Goal: Task Accomplishment & Management: Complete application form

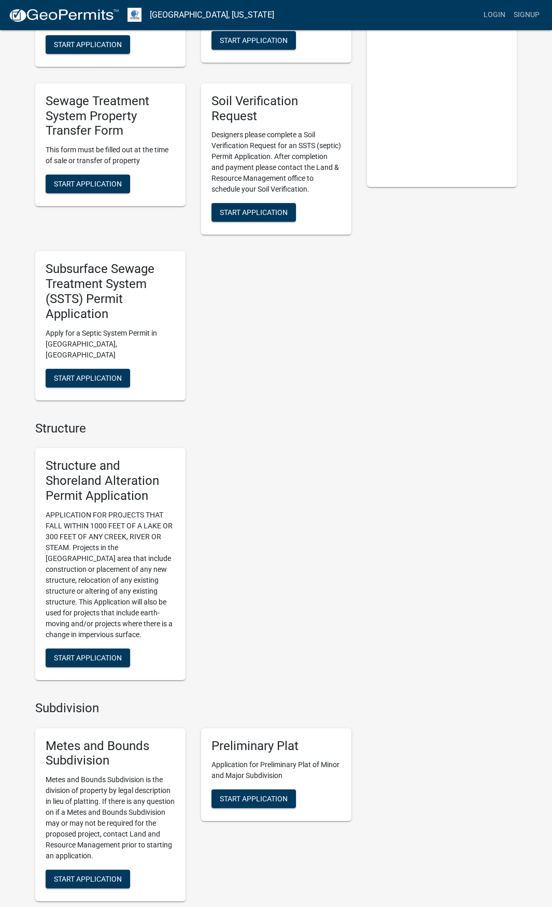
scroll to position [385, 0]
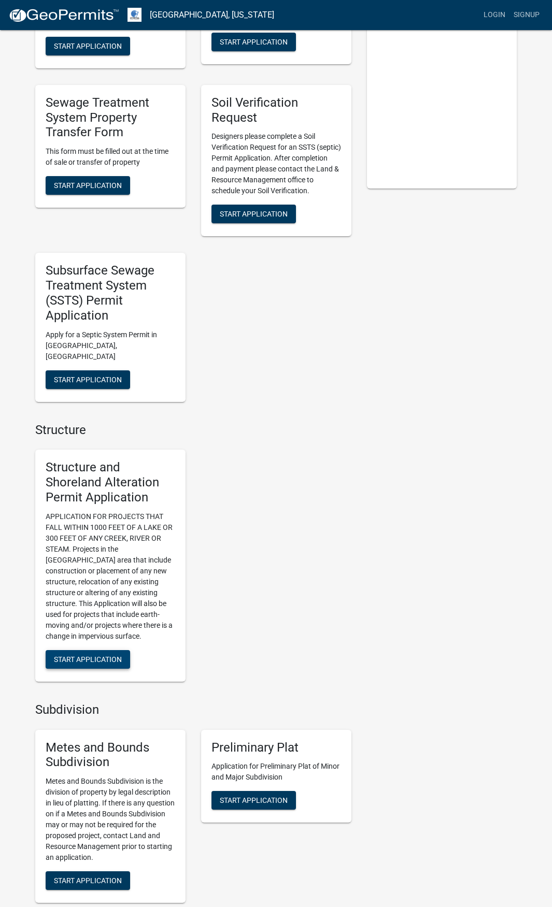
click at [102, 655] on span "Start Application" at bounding box center [88, 659] width 68 height 8
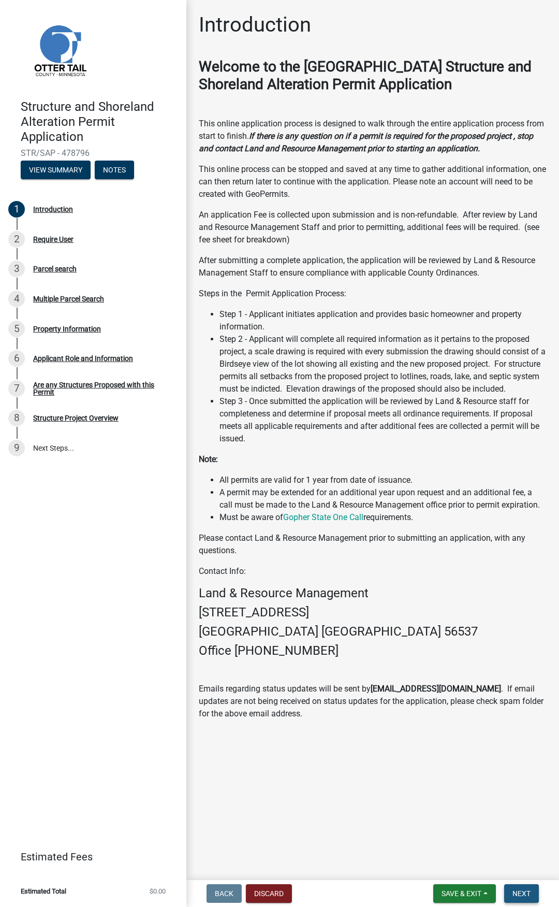
click at [528, 896] on span "Next" at bounding box center [522, 893] width 18 height 8
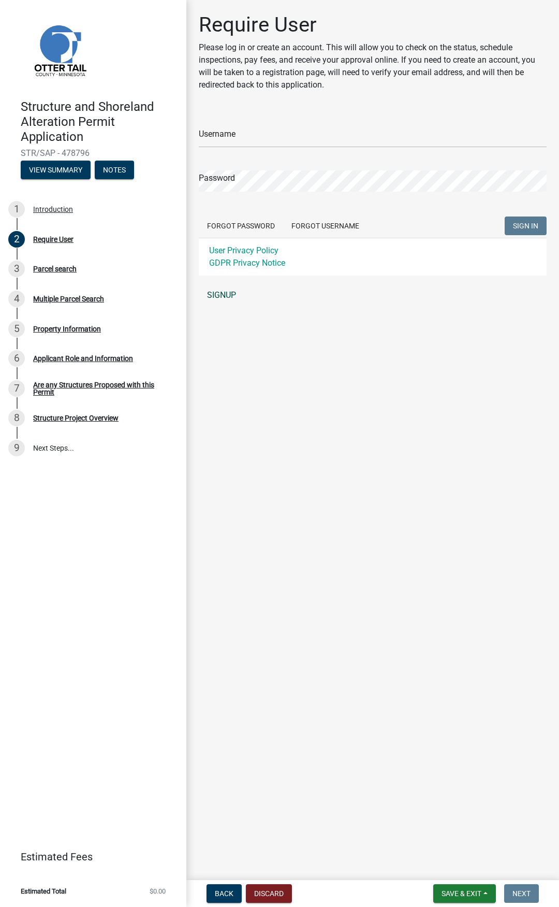
click at [224, 297] on link "SIGNUP" at bounding box center [373, 295] width 348 height 21
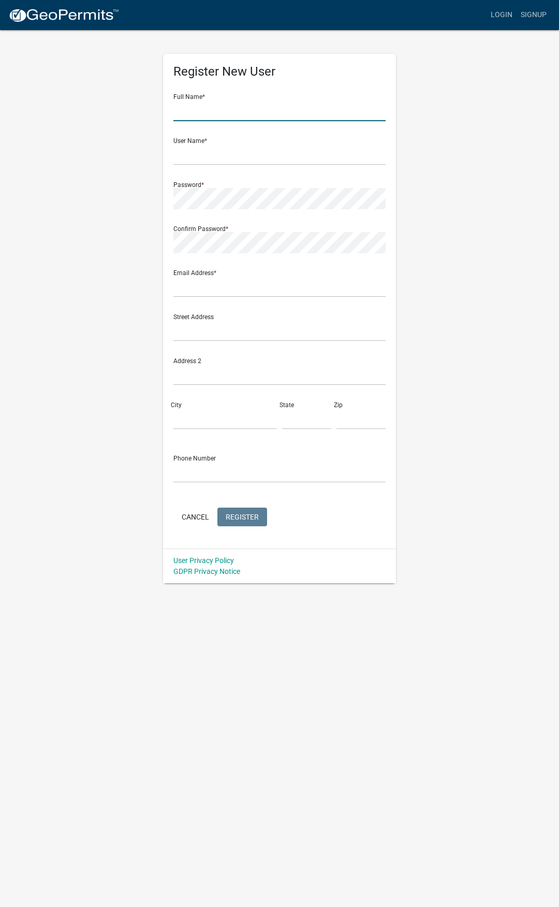
click at [210, 111] on input "text" at bounding box center [280, 110] width 212 height 21
type input "Brad"
type input "Bmongeau"
type input "brad@jtlawnmn.com"
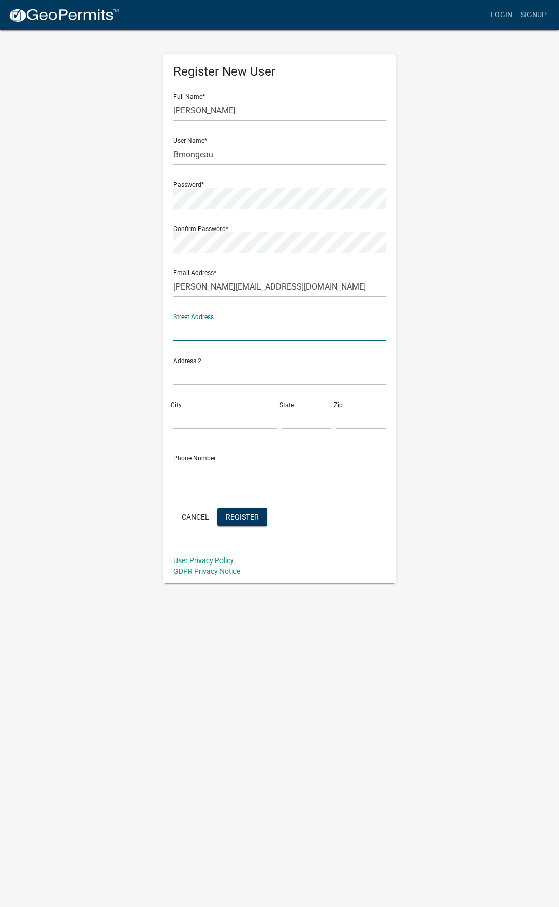
click at [218, 329] on input "text" at bounding box center [280, 330] width 212 height 21
click at [189, 328] on input "text" at bounding box center [280, 330] width 212 height 21
type input "2618 16TH AVE S SUITE A"
type input "Moorhead"
type input "[US_STATE]"
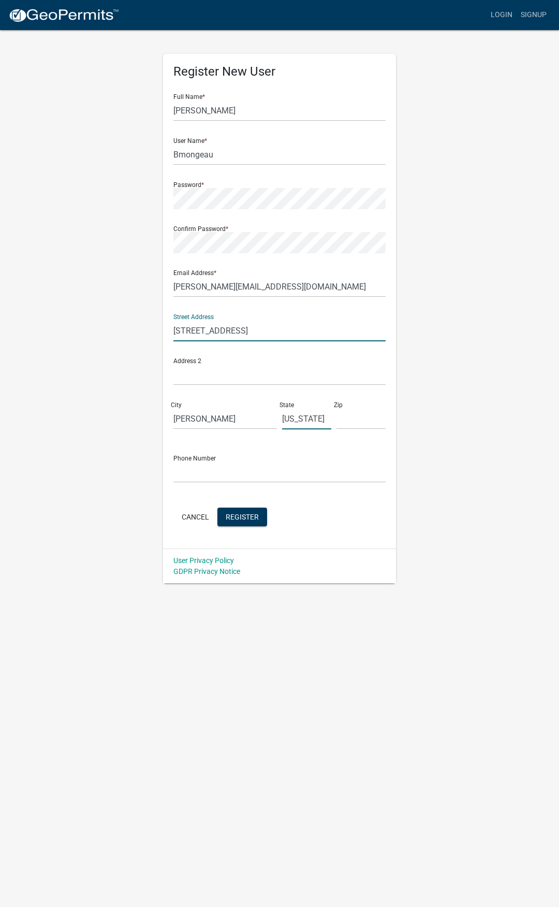
type input "56560"
click at [184, 473] on input "text" at bounding box center [280, 472] width 212 height 21
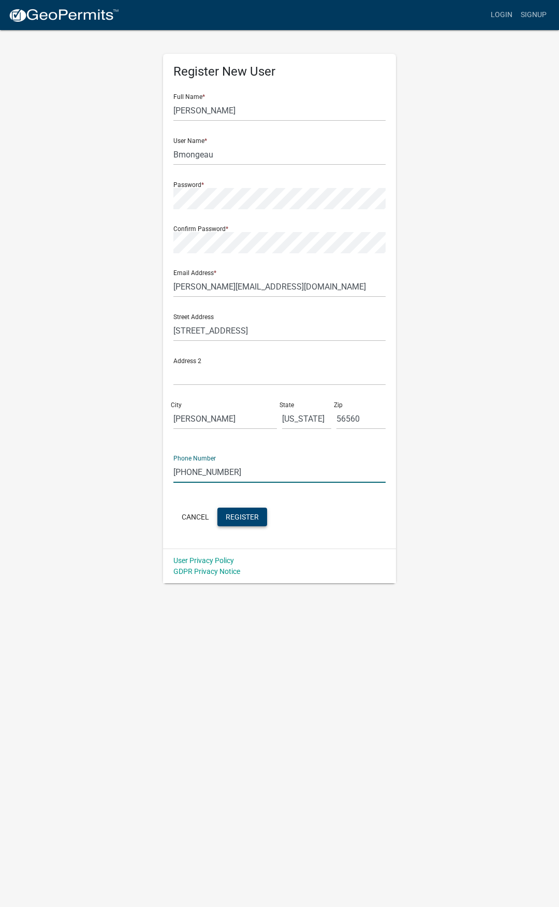
type input "701-200-0456"
click at [260, 521] on button "Register" at bounding box center [243, 517] width 50 height 19
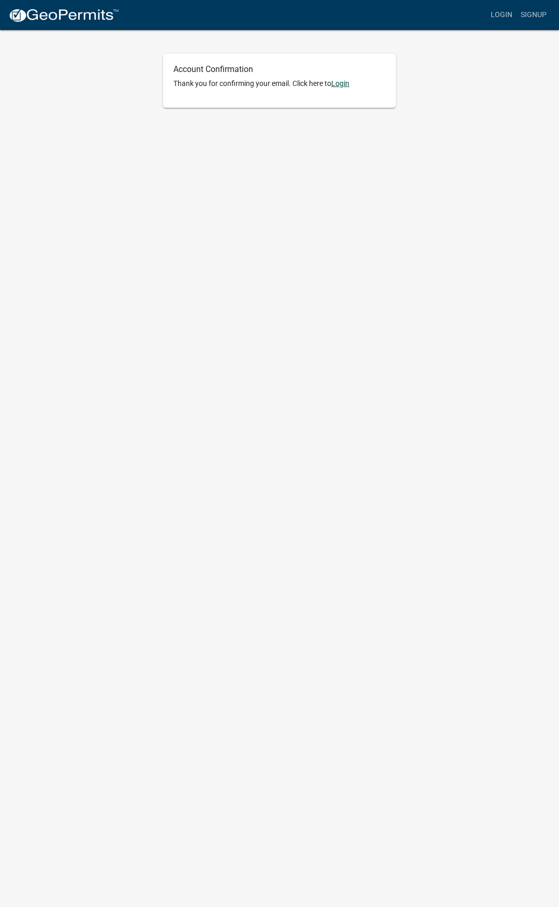
click at [345, 84] on link "Login" at bounding box center [341, 83] width 18 height 8
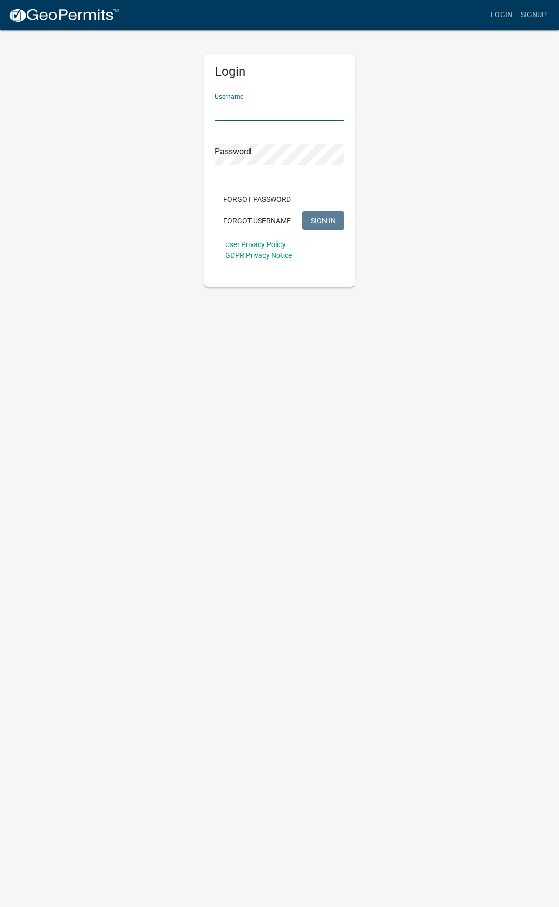
click at [251, 112] on input "Username" at bounding box center [280, 110] width 130 height 21
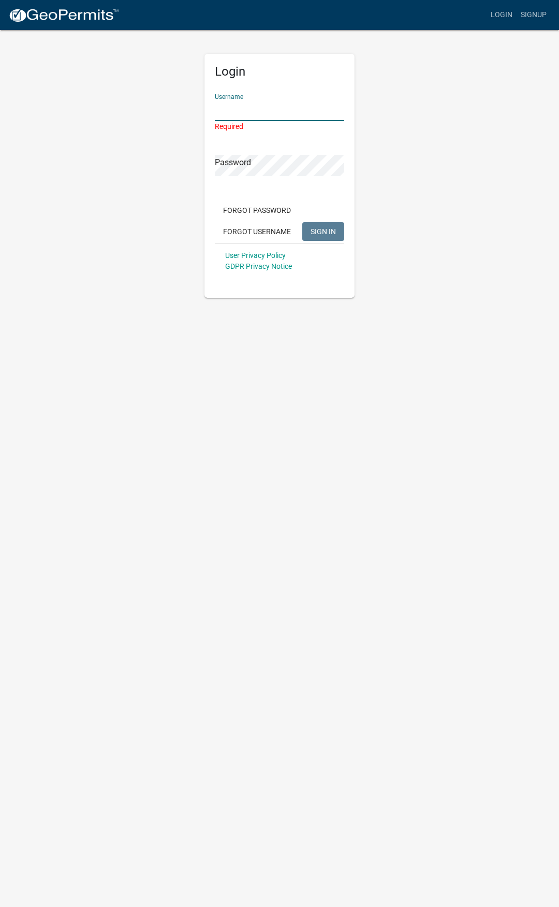
type input "Bmongeau"
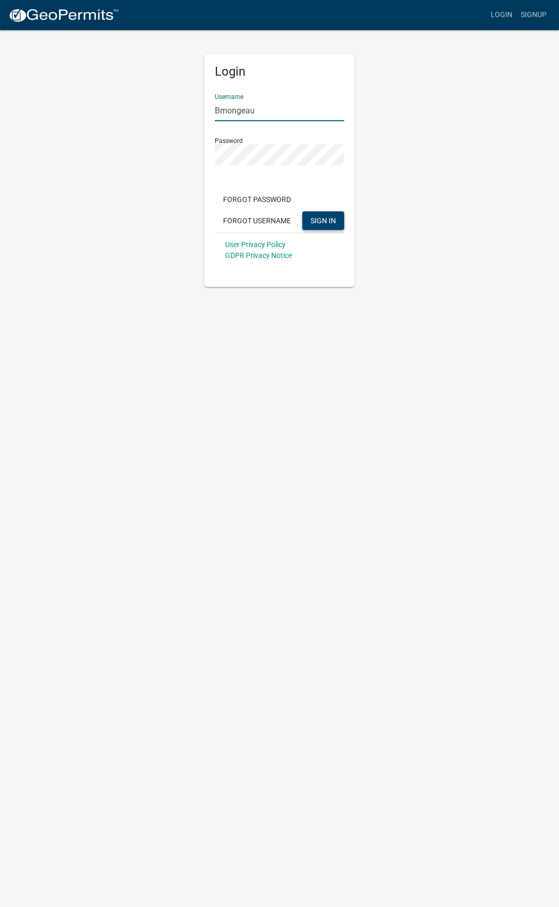
click at [322, 223] on span "SIGN IN" at bounding box center [323, 220] width 25 height 8
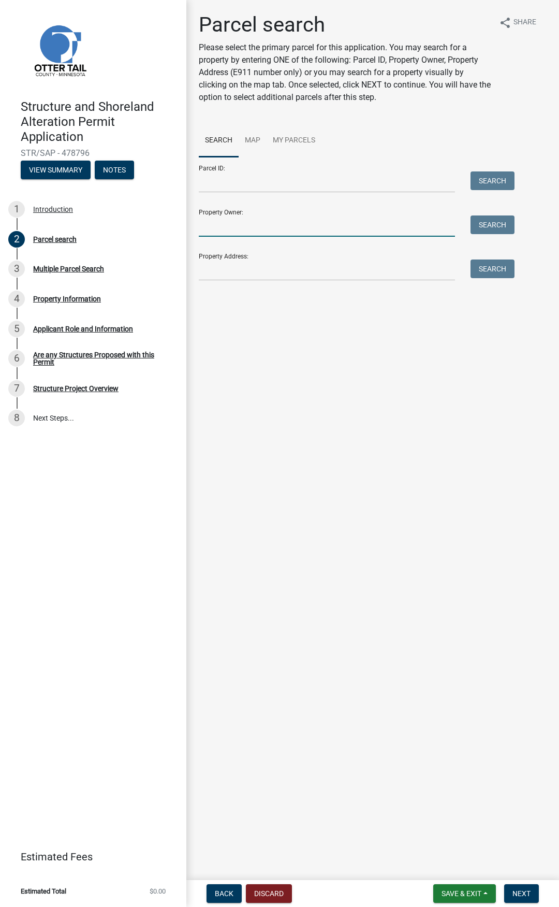
click at [233, 227] on input "Property Owner:" at bounding box center [327, 225] width 256 height 21
type input "Matthew Tharaldson"
click at [506, 225] on button "Search" at bounding box center [493, 224] width 44 height 19
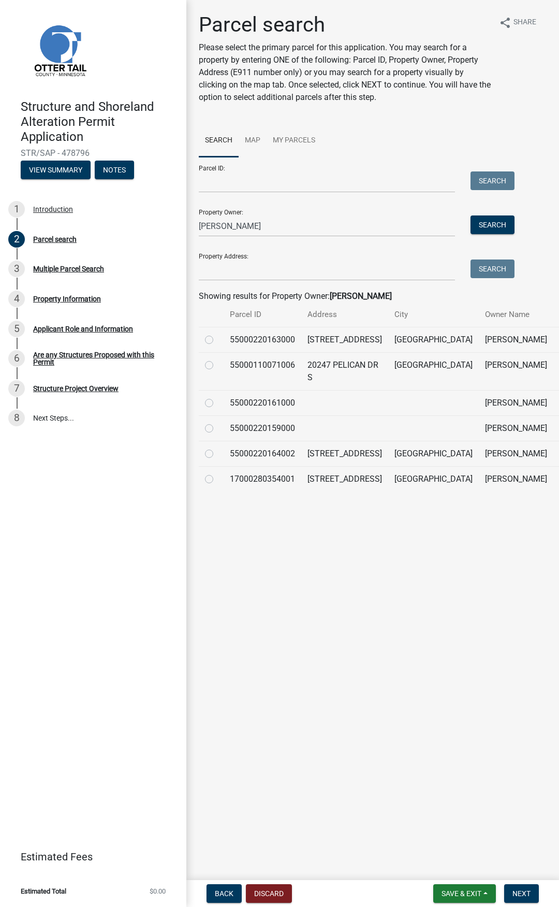
click at [218, 359] on label at bounding box center [218, 359] width 0 height 0
click at [218, 366] on input "radio" at bounding box center [221, 362] width 7 height 7
radio input "true"
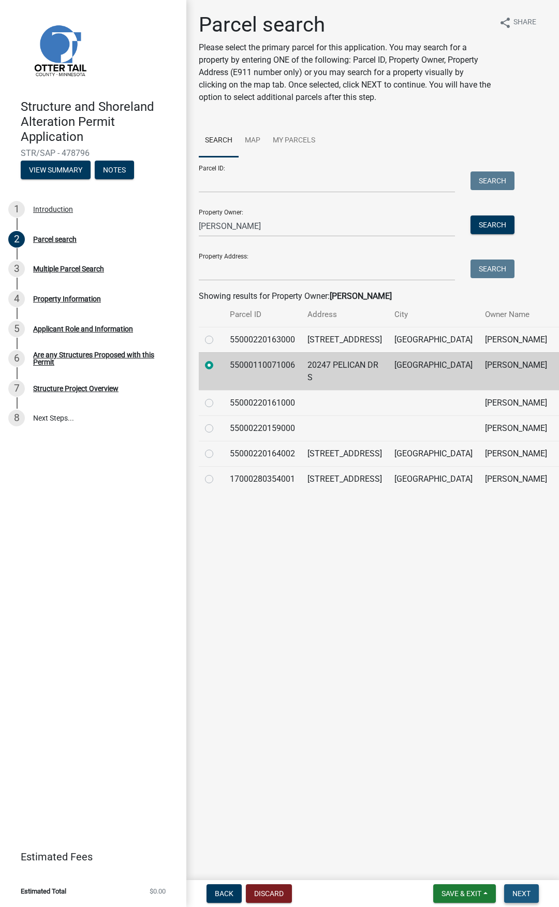
click at [517, 895] on span "Next" at bounding box center [522, 893] width 18 height 8
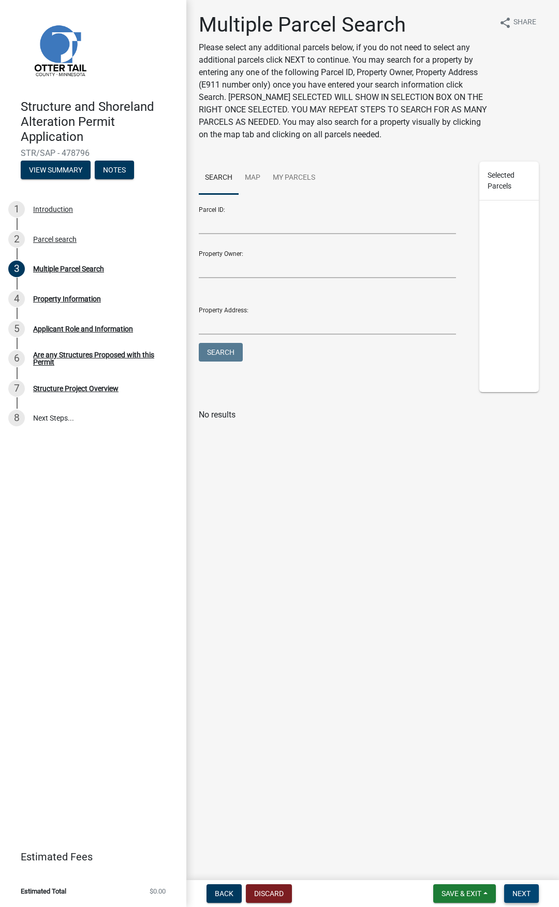
click at [531, 894] on button "Next" at bounding box center [522, 893] width 35 height 19
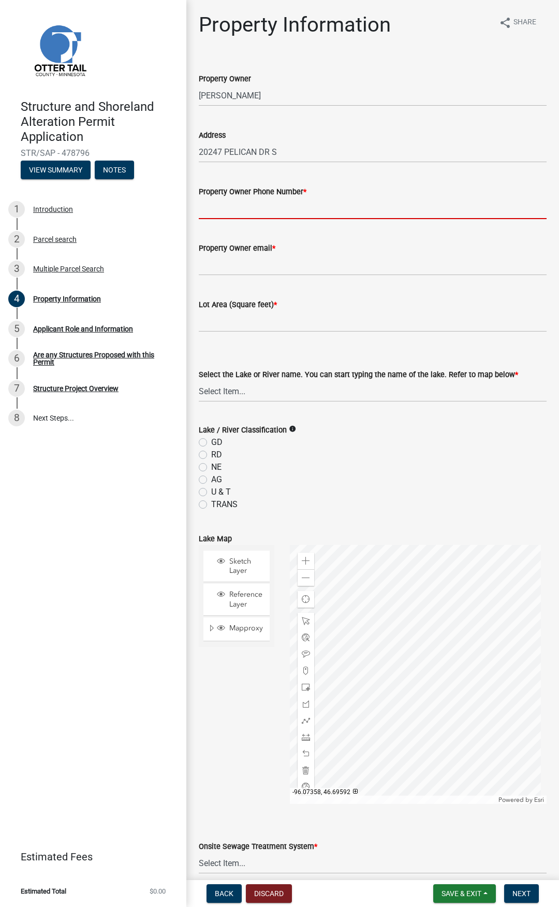
click at [236, 211] on input "Property Owner Phone Number *" at bounding box center [373, 208] width 348 height 21
type input "701-306-8322"
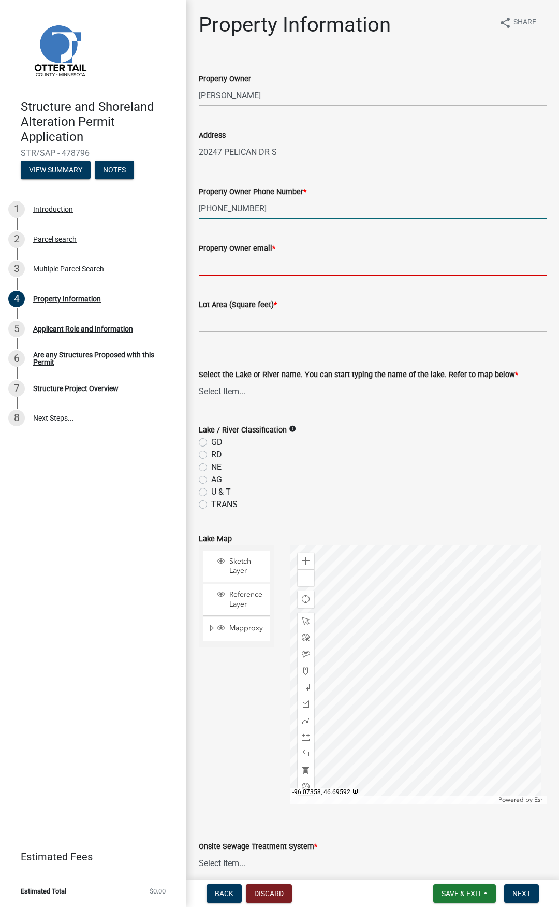
click at [238, 261] on input "Property Owner email *" at bounding box center [373, 264] width 348 height 21
click at [237, 265] on input "Property Owner email *" at bounding box center [373, 264] width 348 height 21
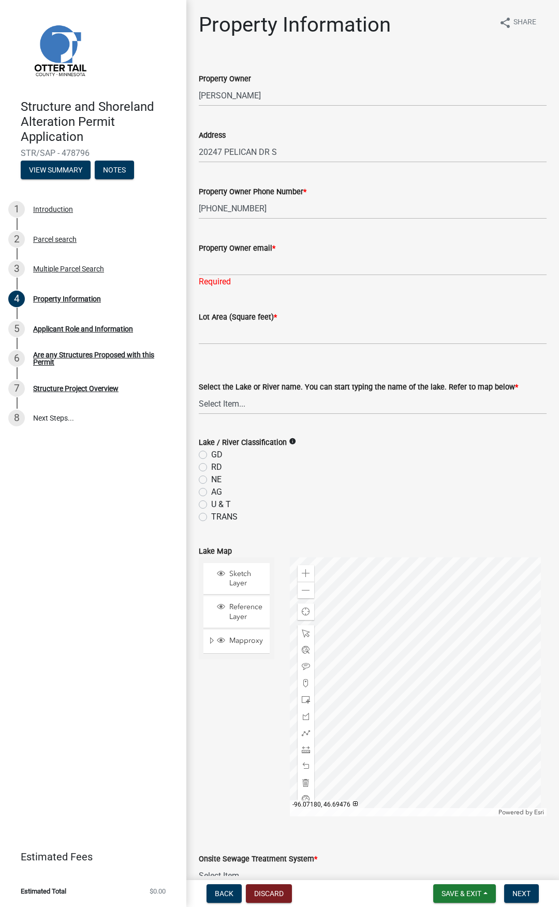
click at [420, 683] on div at bounding box center [418, 686] width 257 height 259
click at [418, 732] on div at bounding box center [418, 686] width 257 height 259
click at [226, 333] on input "text" at bounding box center [373, 333] width 348 height 21
type input "120313.46"
click at [272, 269] on input "Property Owner email *" at bounding box center [373, 264] width 348 height 21
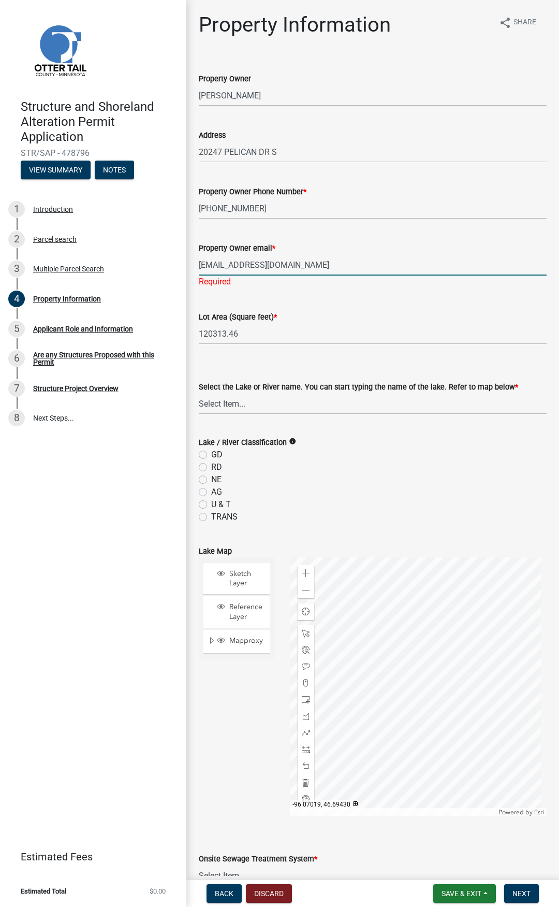
type input "mtharaldson@gmail.com"
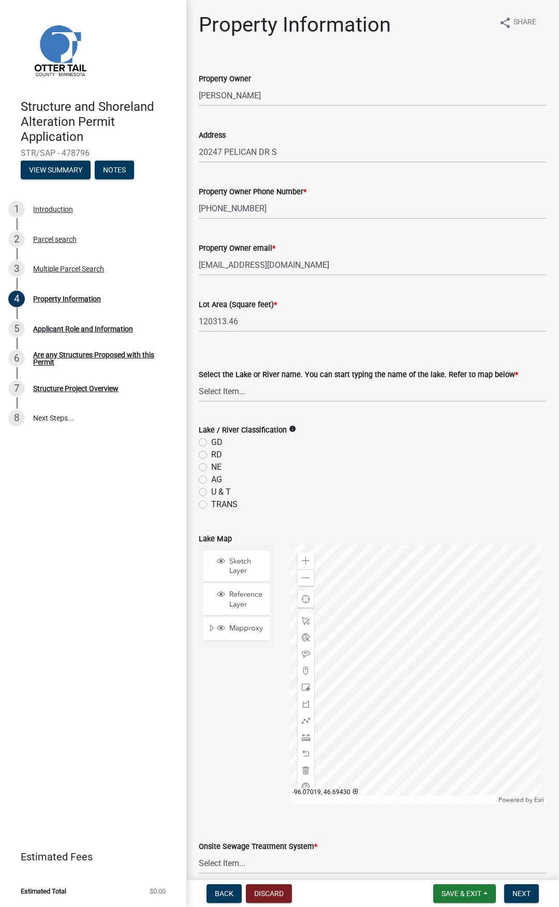
click at [292, 441] on div "Lake / River Classification info GD RD NE AG U & T TRANS" at bounding box center [373, 467] width 348 height 87
click at [292, 427] on icon "info" at bounding box center [292, 428] width 7 height 7
click at [248, 484] on div "AG" at bounding box center [373, 479] width 348 height 12
click at [254, 388] on select "Select Item... None Adley 56-031 Albert 56-118 Alfred 56-600 Alice 56-244 Alice…" at bounding box center [373, 391] width 348 height 21
click at [354, 318] on input "120313.46" at bounding box center [373, 321] width 348 height 21
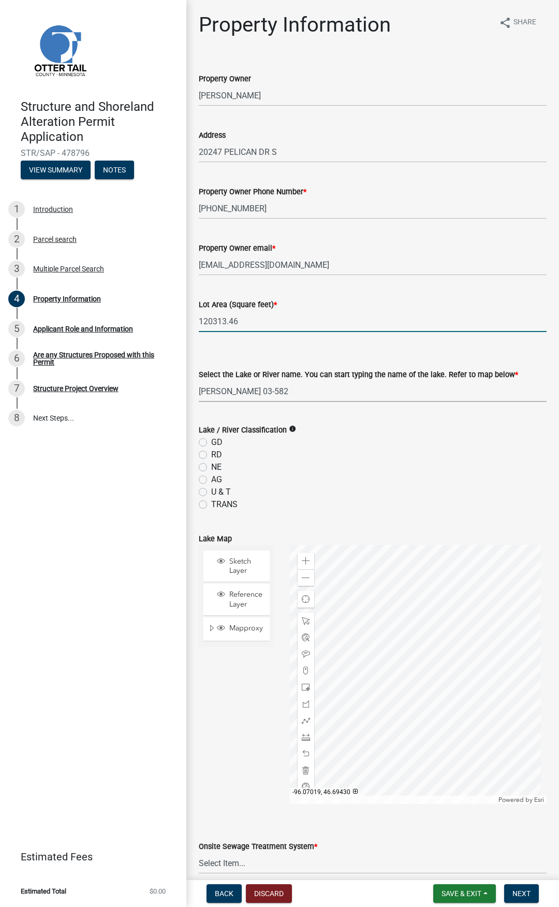
click at [277, 391] on select "Select Item... None Adley 56-031 Albert 56-118 Alfred 56-600 Alice 56-244 Alice…" at bounding box center [373, 391] width 348 height 21
drag, startPoint x: 248, startPoint y: 390, endPoint x: 205, endPoint y: 387, distance: 42.6
click at [205, 387] on select "Select Item... None Adley 56-031 Albert 56-118 Alfred 56-600 Alice 56-244 Alice…" at bounding box center [373, 391] width 348 height 21
click at [225, 386] on select "Select Item... None Adley 56-031 Albert 56-118 Alfred 56-600 Alice 56-244 Alice…" at bounding box center [373, 391] width 348 height 21
click at [199, 381] on select "Select Item... None Adley 56-031 Albert 56-118 Alfred 56-600 Alice 56-244 Alice…" at bounding box center [373, 391] width 348 height 21
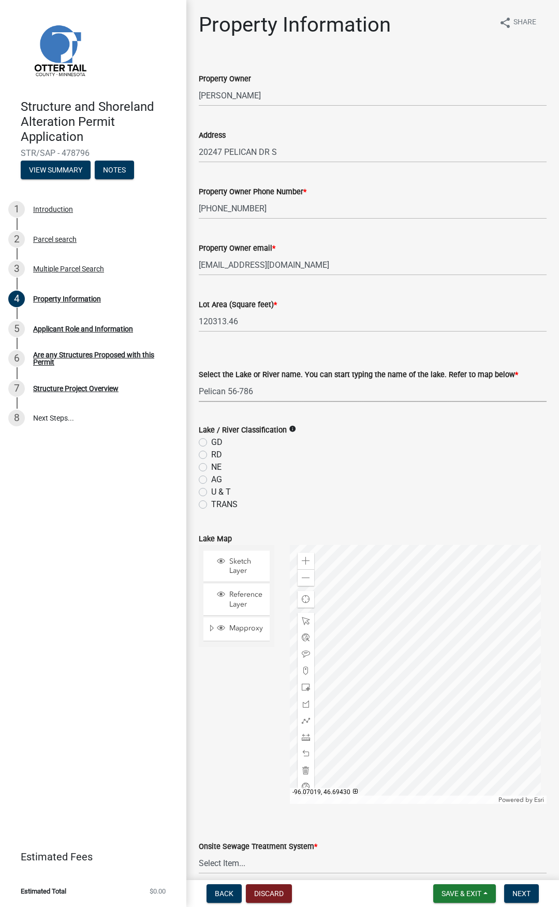
select select "758382b1-a9b7-40fb-b133-d60fa51a6422"
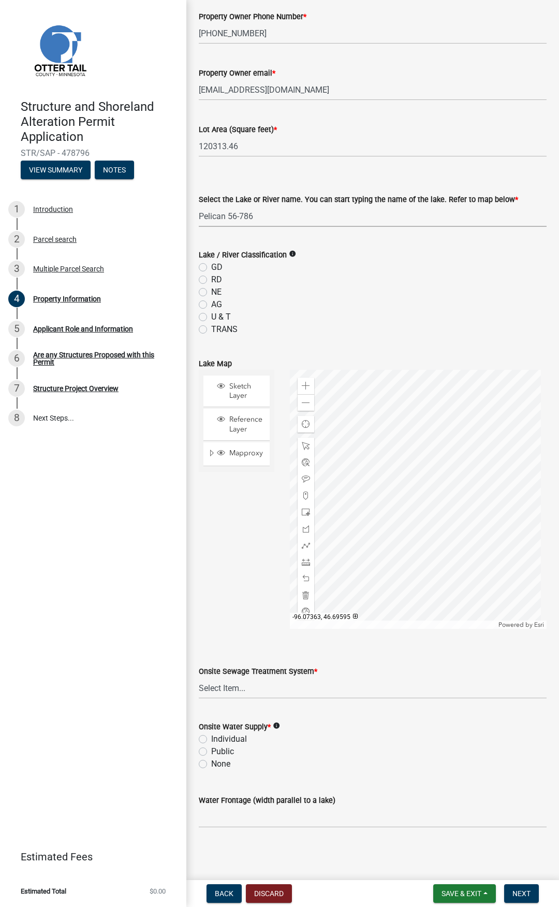
scroll to position [176, 0]
click at [235, 687] on select "Select Item... L&R Certificate of Compliance within 5yrs Compliance Inspection …" at bounding box center [373, 687] width 348 height 21
click at [199, 677] on select "Select Item... L&R Certificate of Compliance within 5yrs Compliance Inspection …" at bounding box center [373, 687] width 348 height 21
select select "bc95ce3f-9706-43bd-97a5-80c1e912429f"
click at [211, 740] on label "Individual" at bounding box center [229, 738] width 36 height 12
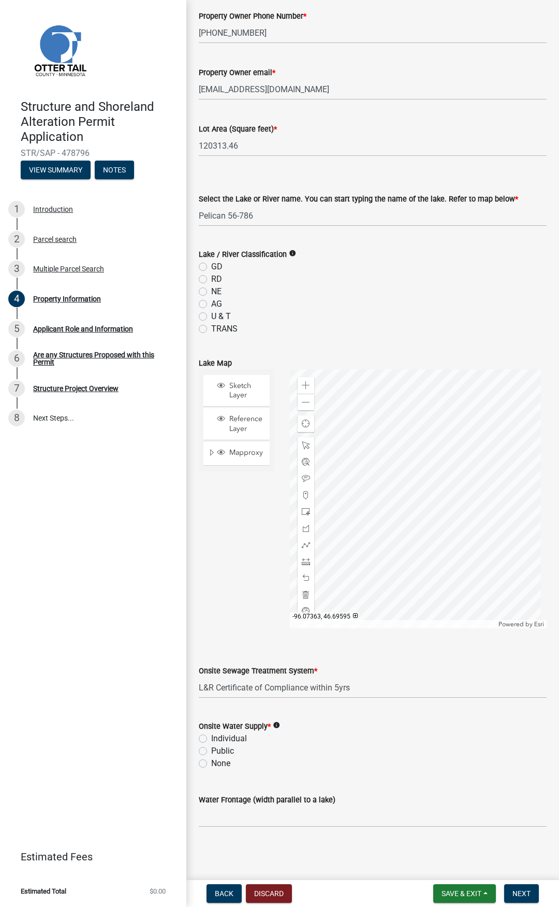
click at [211, 739] on input "Individual" at bounding box center [214, 735] width 7 height 7
radio input "true"
click at [282, 687] on select "Select Item... L&R Certificate of Compliance within 5yrs Compliance Inspection …" at bounding box center [373, 687] width 348 height 21
click at [199, 677] on select "Select Item... L&R Certificate of Compliance within 5yrs Compliance Inspection …" at bounding box center [373, 687] width 348 height 21
select select "9f52d7c9-96dd-4370-b810-ce091165f7c2"
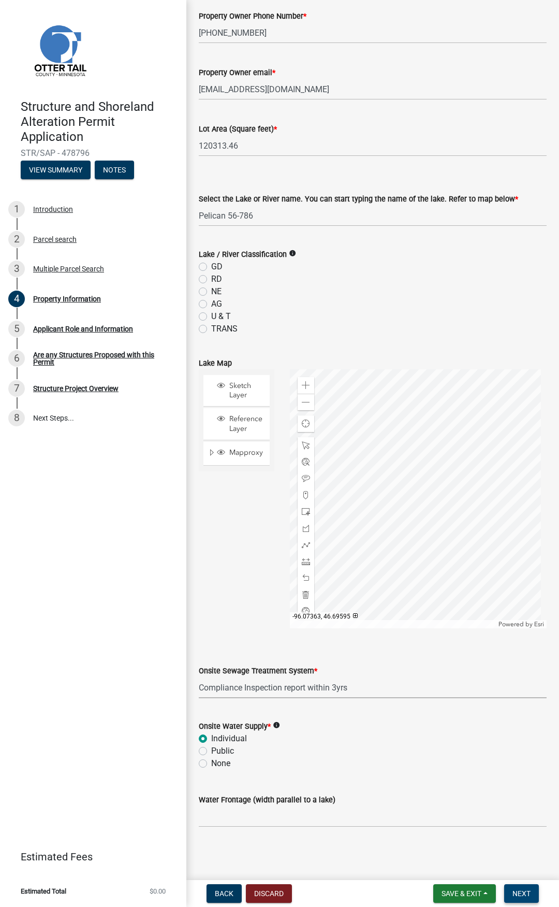
click at [523, 896] on span "Next" at bounding box center [522, 893] width 18 height 8
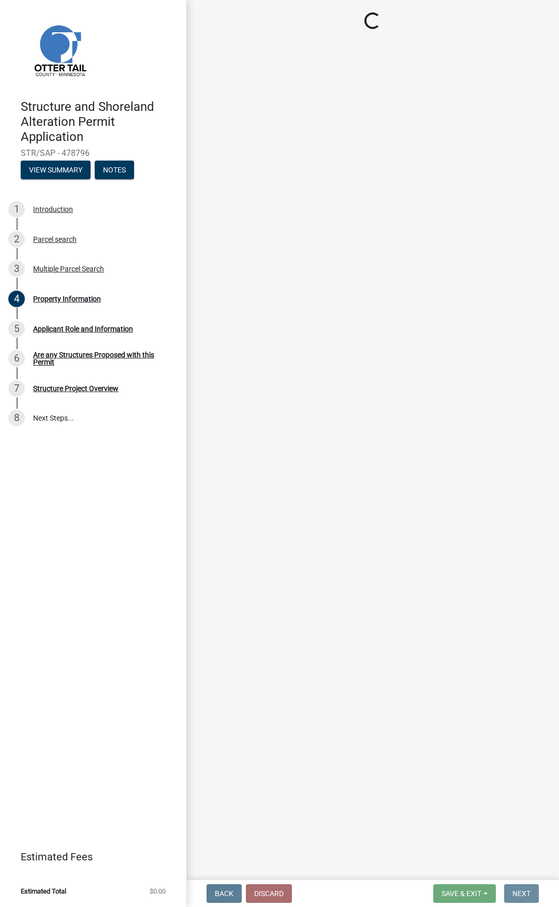
scroll to position [0, 0]
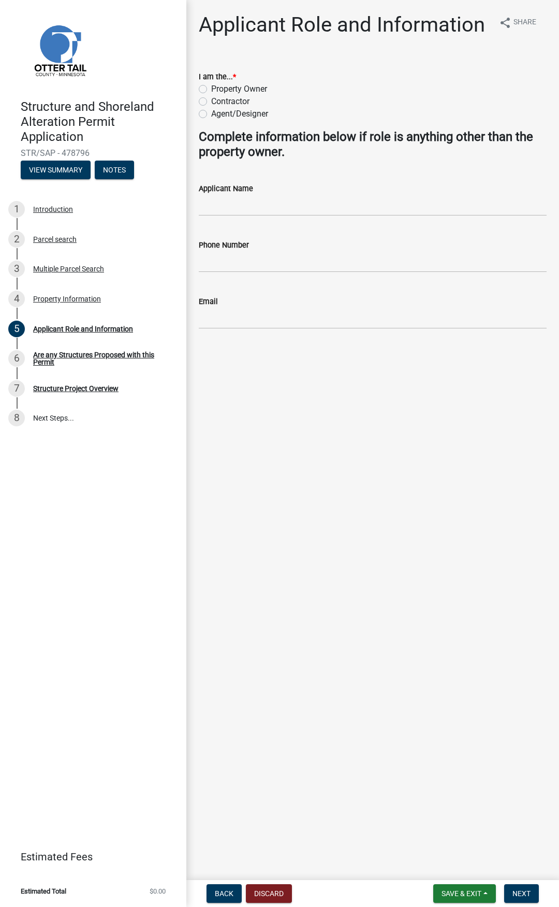
click at [211, 103] on label "Contractor" at bounding box center [230, 101] width 38 height 12
click at [211, 102] on input "Contractor" at bounding box center [214, 98] width 7 height 7
radio input "true"
click at [234, 212] on input "Applicant Name" at bounding box center [373, 205] width 348 height 21
type input "B"
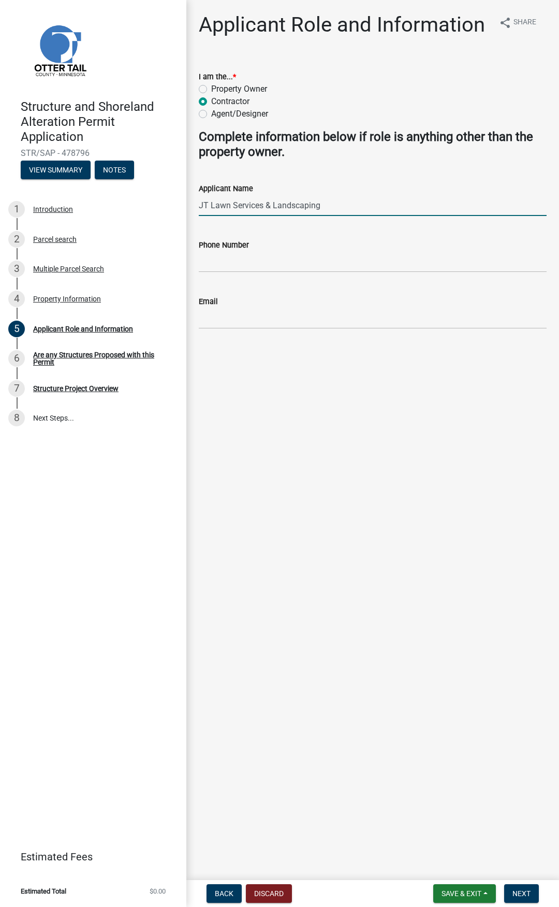
type input "JT Lawn Services & Landscaping"
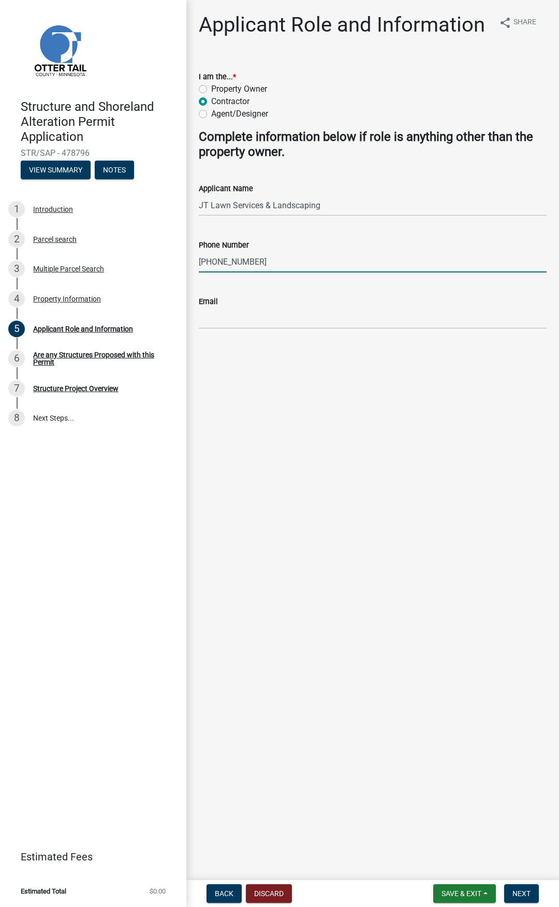
type input "701-200-0456"
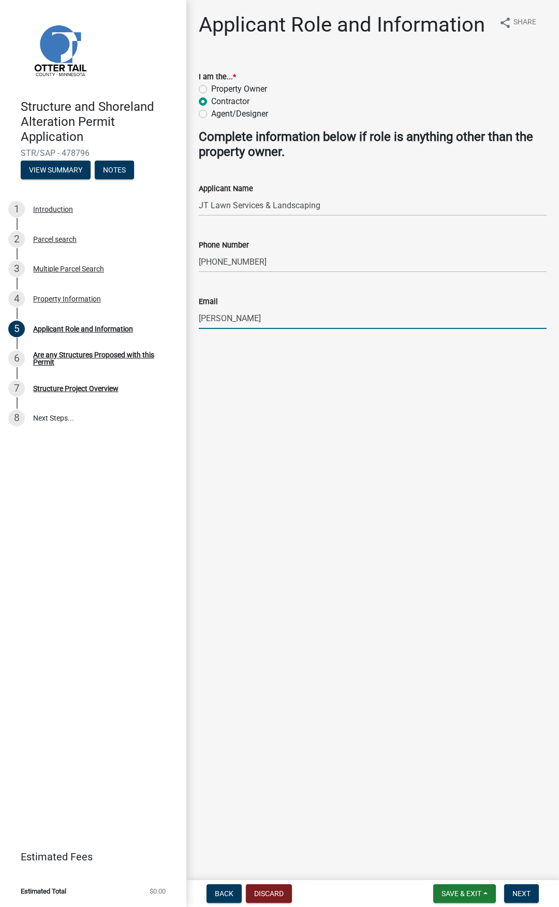
type input "Brad@jtlawnmn.com"
click at [517, 893] on span "Next" at bounding box center [522, 893] width 18 height 8
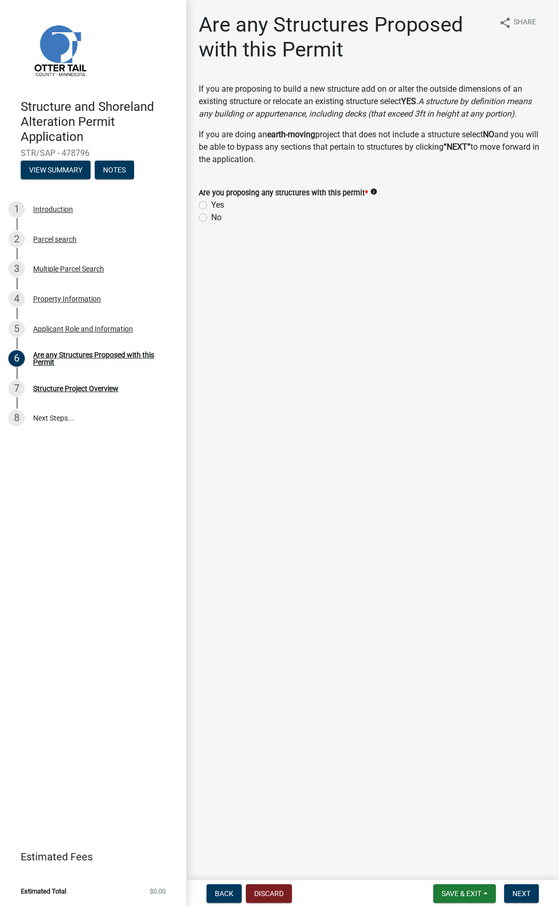
click at [211, 217] on label "No" at bounding box center [216, 217] width 10 height 12
click at [211, 217] on input "No" at bounding box center [214, 214] width 7 height 7
radio input "true"
click at [524, 896] on span "Next" at bounding box center [522, 893] width 18 height 8
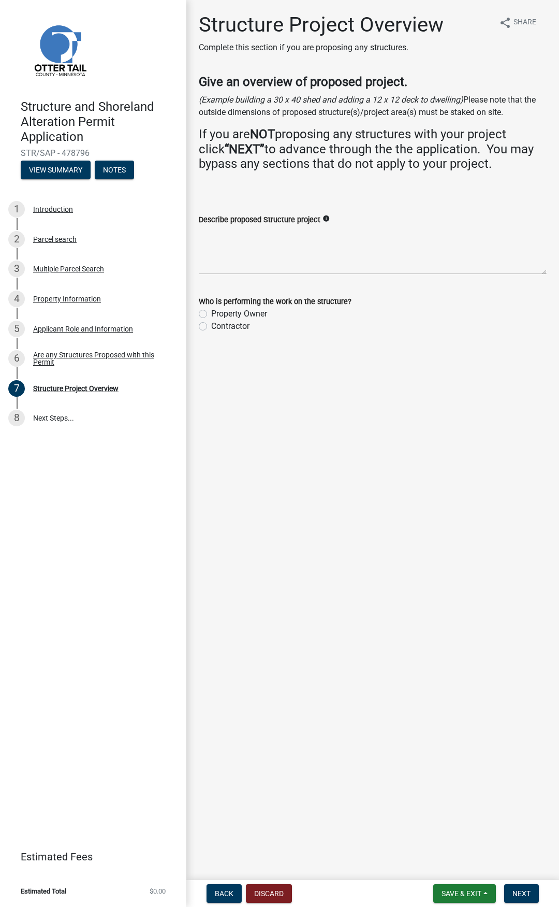
click at [211, 329] on label "Contractor" at bounding box center [230, 326] width 38 height 12
click at [211, 327] on input "Contractor" at bounding box center [214, 323] width 7 height 7
radio input "true"
click at [228, 265] on textarea "Describe proposed Structure project" at bounding box center [373, 250] width 348 height 49
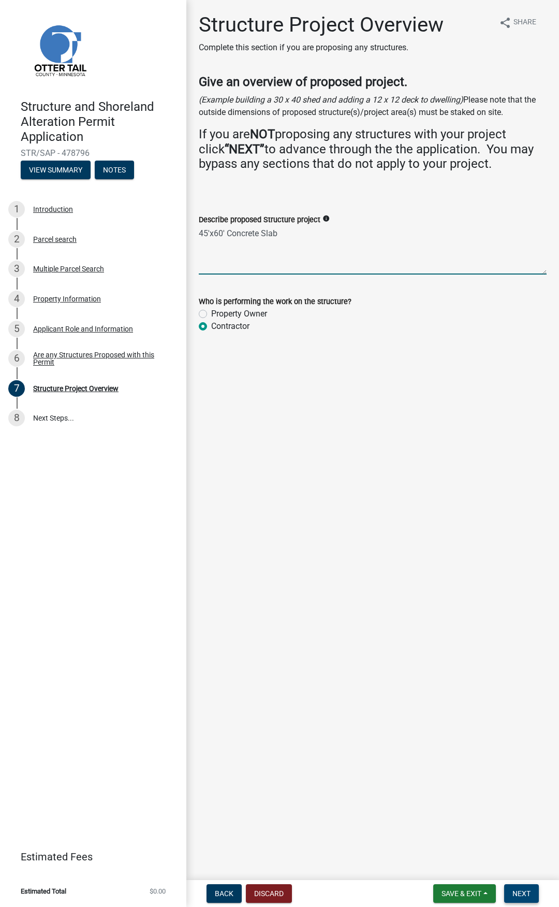
type textarea "45'x60' Concrete Slab"
click at [516, 893] on span "Next" at bounding box center [522, 893] width 18 height 8
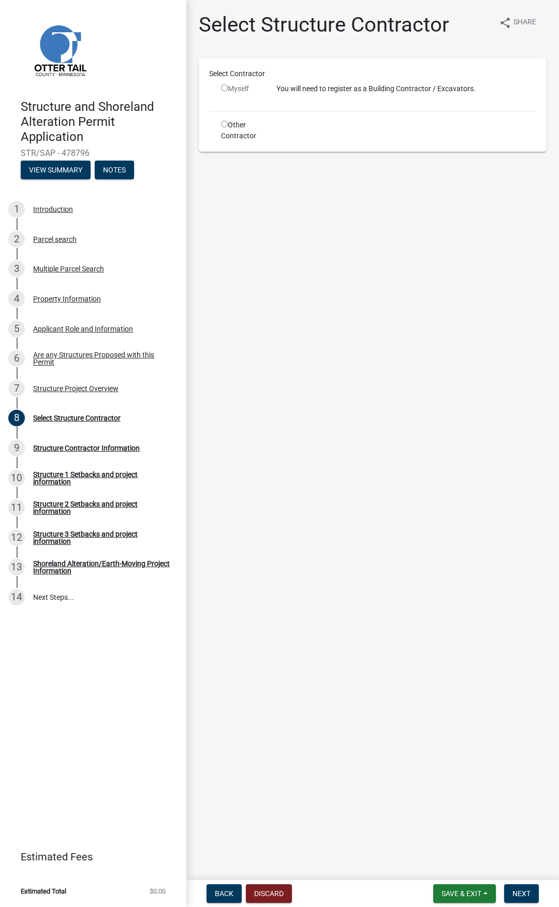
click at [225, 124] on input "radio" at bounding box center [224, 124] width 7 height 7
radio input "true"
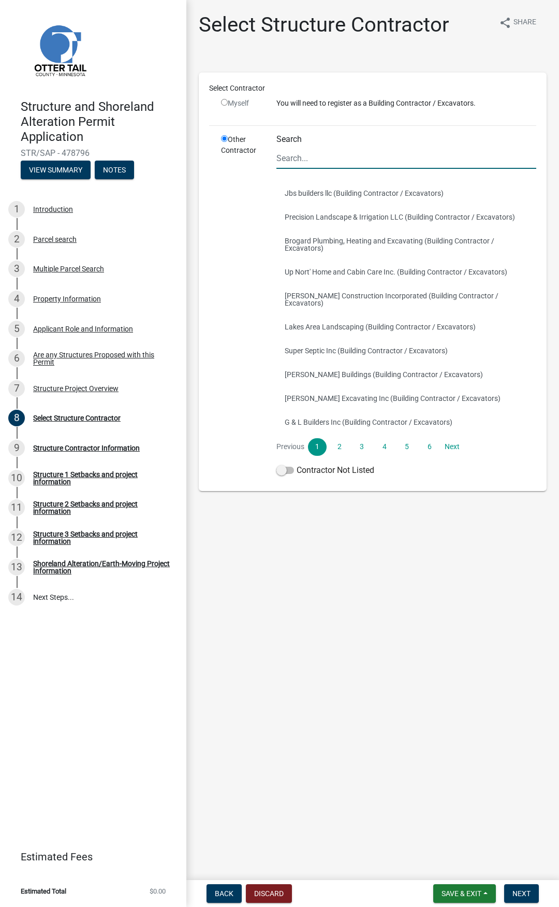
click at [289, 160] on input "Search" at bounding box center [407, 158] width 260 height 21
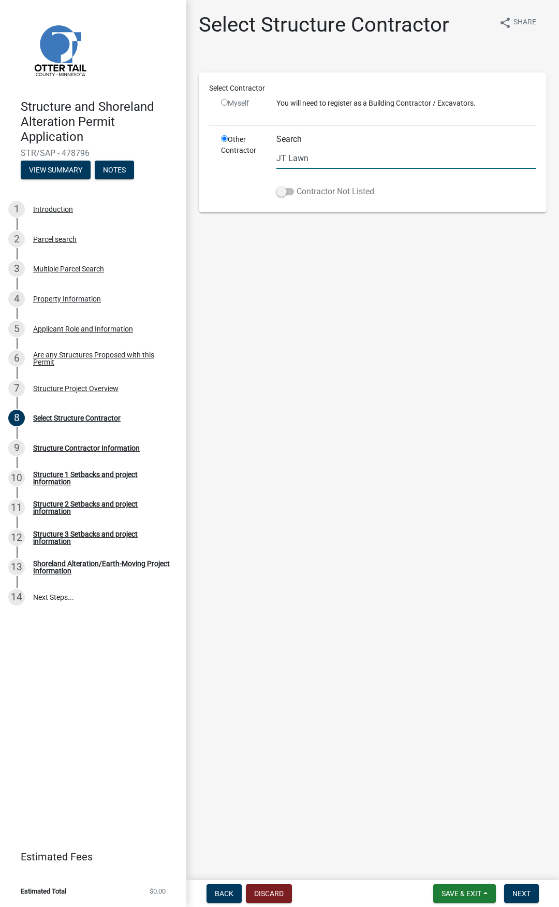
click at [286, 191] on span at bounding box center [286, 191] width 18 height 7
click at [297, 185] on input "Contractor Not Listed" at bounding box center [297, 185] width 0 height 0
click at [289, 192] on span at bounding box center [286, 191] width 18 height 7
click at [297, 185] on input "Contractor Not Listed" at bounding box center [297, 185] width 0 height 0
click at [313, 162] on input "JT Lawn" at bounding box center [407, 158] width 260 height 21
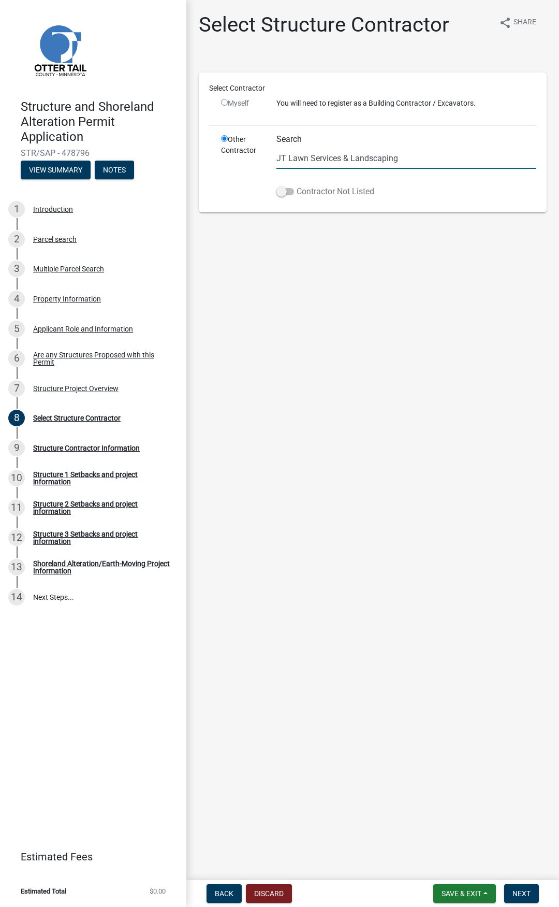
type input "JT Lawn Services & Landscaping"
click at [284, 194] on span at bounding box center [286, 191] width 18 height 7
click at [297, 185] on input "Contractor Not Listed" at bounding box center [297, 185] width 0 height 0
click at [225, 104] on input "radio" at bounding box center [224, 102] width 7 height 7
radio input "false"
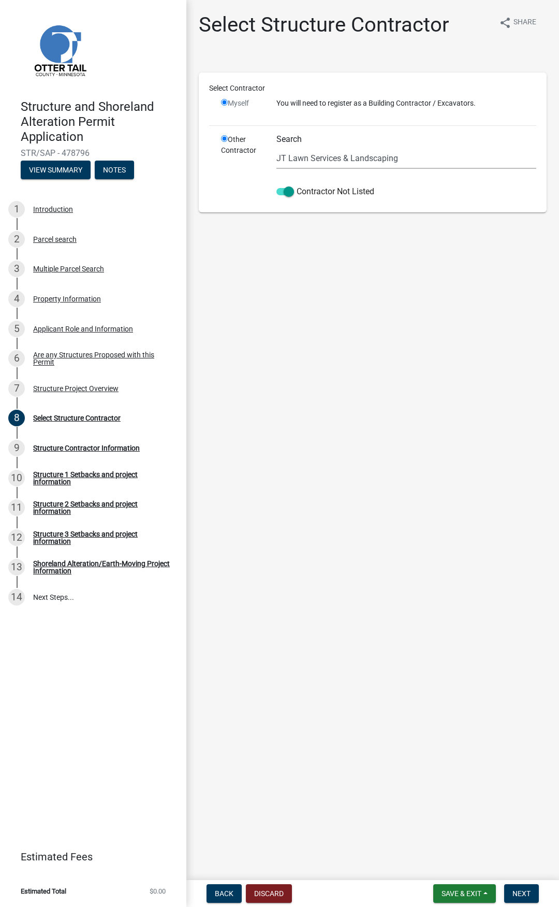
radio input "true"
click at [225, 102] on input "radio" at bounding box center [224, 102] width 7 height 7
radio input "false"
radio input "true"
click at [225, 139] on input "radio" at bounding box center [224, 138] width 7 height 7
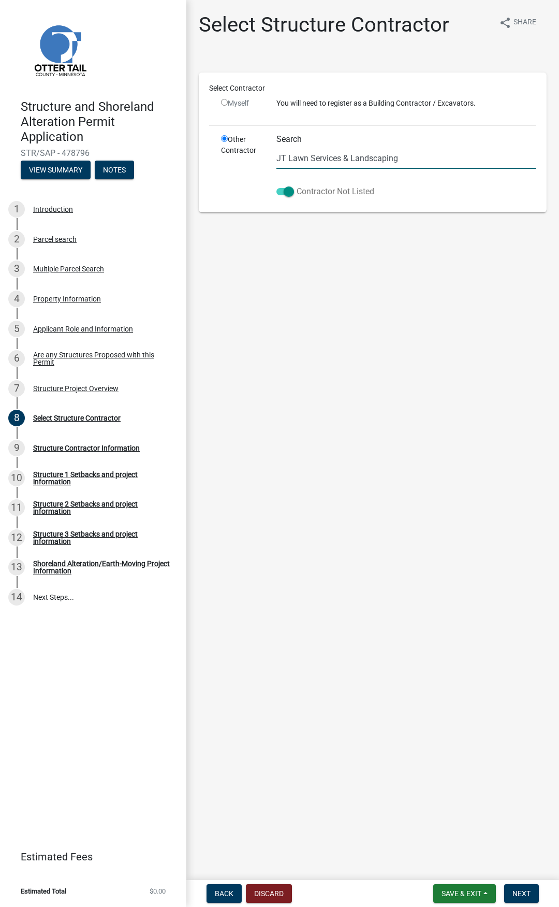
drag, startPoint x: 292, startPoint y: 193, endPoint x: 282, endPoint y: 194, distance: 9.3
click at [292, 194] on span at bounding box center [286, 191] width 18 height 7
click at [297, 185] on input "Contractor Not Listed" at bounding box center [297, 185] width 0 height 0
click at [222, 138] on input "radio" at bounding box center [224, 138] width 7 height 7
click at [223, 103] on input "radio" at bounding box center [224, 102] width 7 height 7
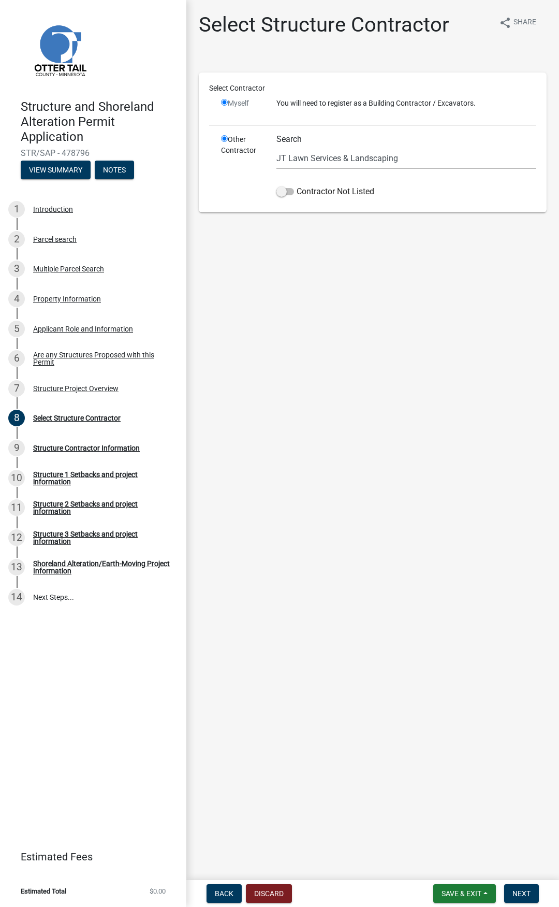
radio input "false"
radio input "true"
drag, startPoint x: 225, startPoint y: 102, endPoint x: 222, endPoint y: 106, distance: 5.6
click at [223, 102] on input "radio" at bounding box center [224, 102] width 7 height 7
radio input "false"
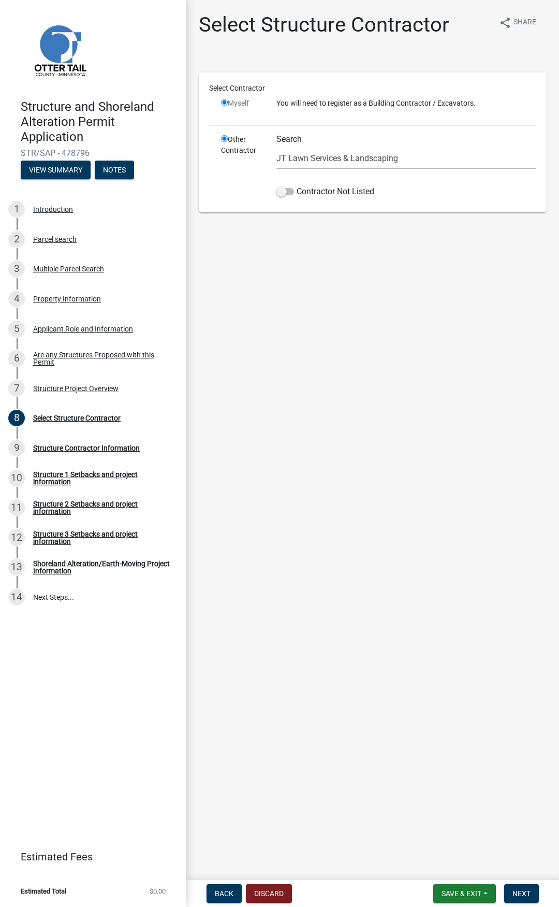
radio input "true"
click at [282, 192] on span at bounding box center [286, 191] width 18 height 7
click at [297, 185] on input "Contractor Not Listed" at bounding box center [297, 185] width 0 height 0
click at [527, 893] on span "Next" at bounding box center [522, 893] width 18 height 8
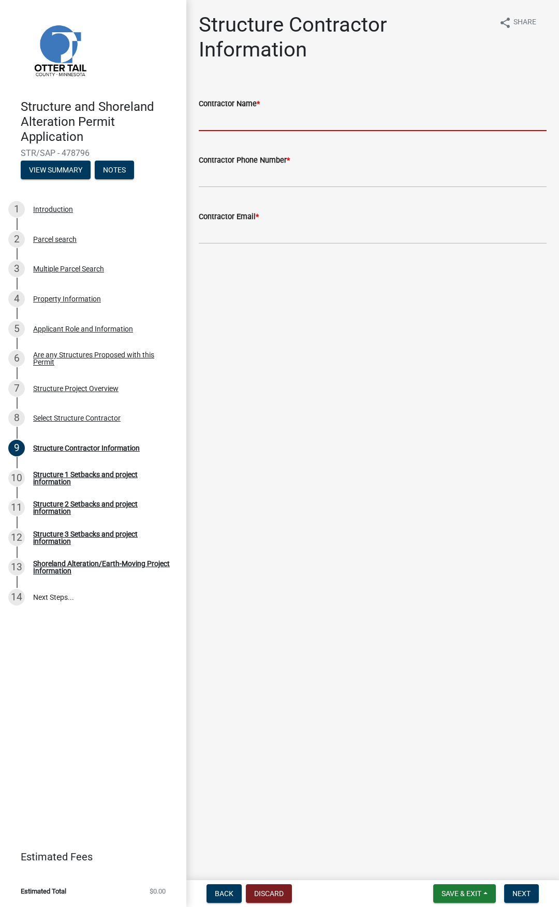
click at [244, 125] on input "Contractor Name *" at bounding box center [373, 120] width 348 height 21
type input "JT Lawn Services & Landscaping"
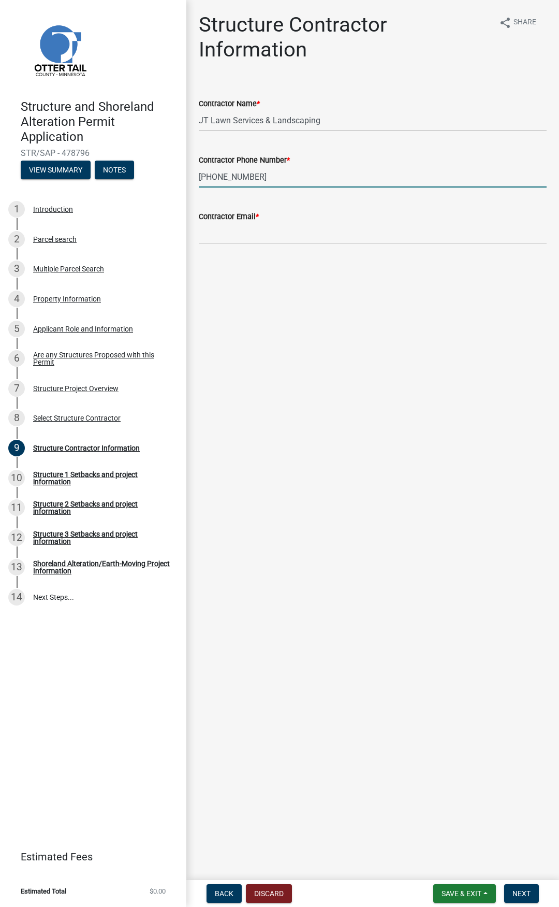
type input "701-200-0456"
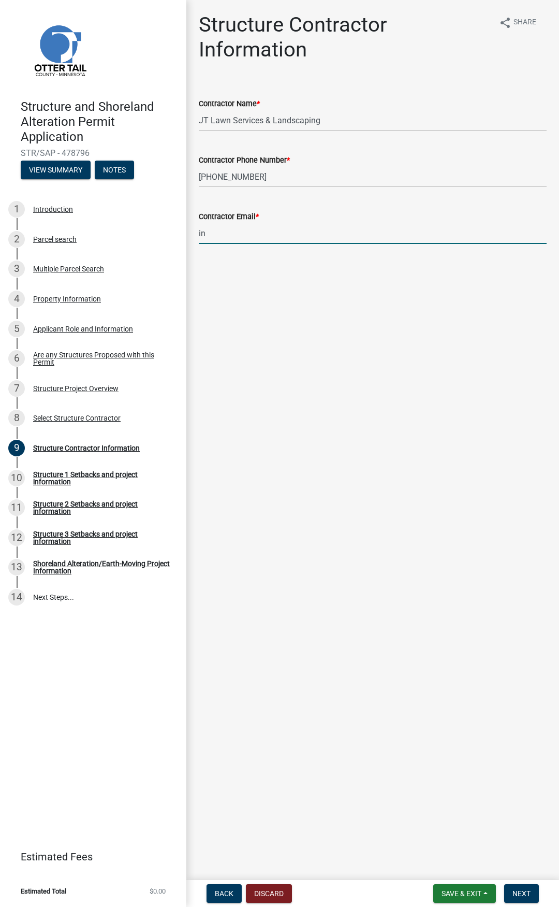
type input "i"
type input "Brad@jtlawnmn.com"
click at [490, 718] on main "Structure Contractor Information share Share Contractor Name * JT Lawn Services…" at bounding box center [372, 438] width 373 height 876
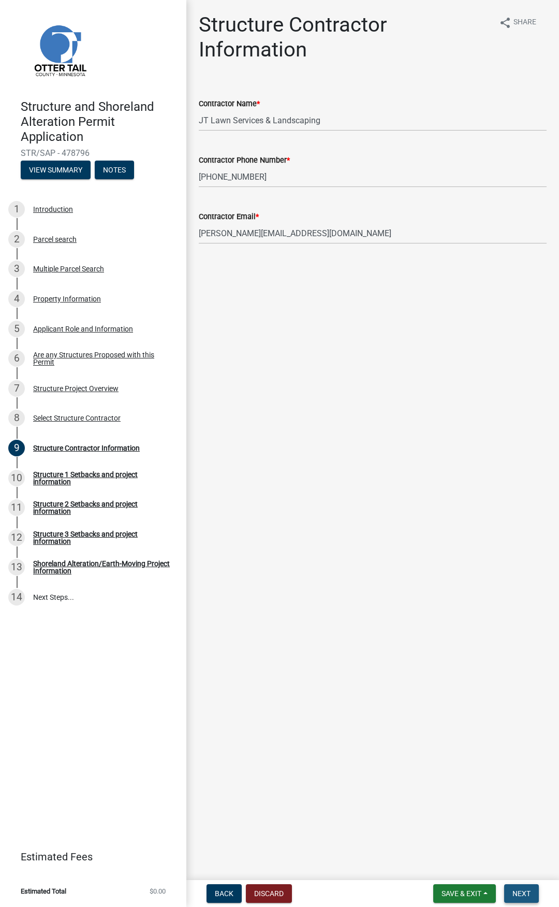
click at [525, 890] on span "Next" at bounding box center [522, 893] width 18 height 8
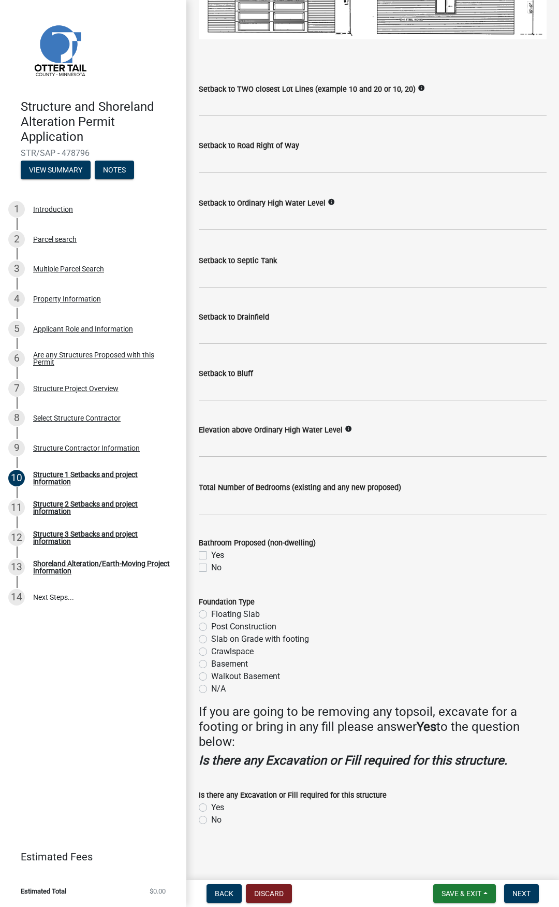
scroll to position [835, 0]
click at [211, 808] on label "Yes" at bounding box center [217, 807] width 13 height 12
click at [211, 808] on input "Yes" at bounding box center [214, 804] width 7 height 7
radio input "true"
click at [517, 894] on span "Next" at bounding box center [522, 893] width 18 height 8
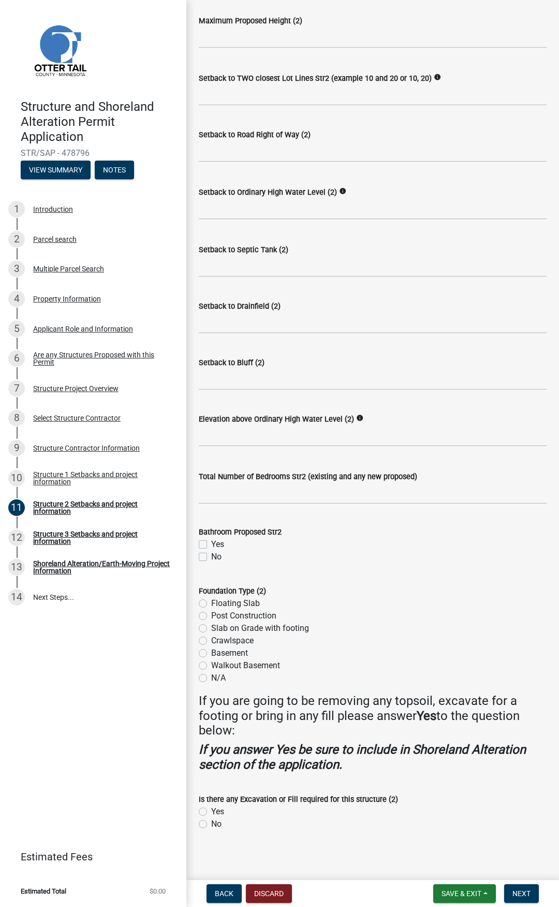
scroll to position [613, 0]
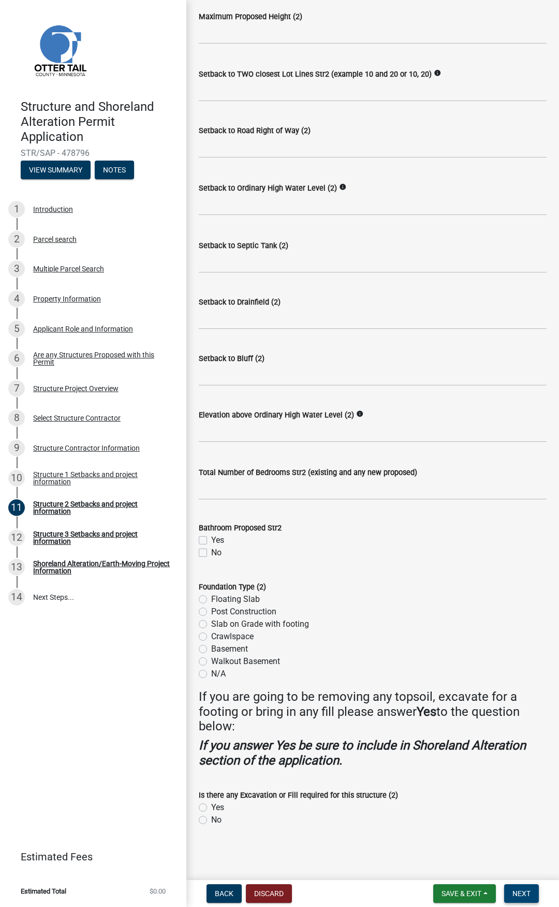
click at [519, 894] on span "Next" at bounding box center [522, 893] width 18 height 8
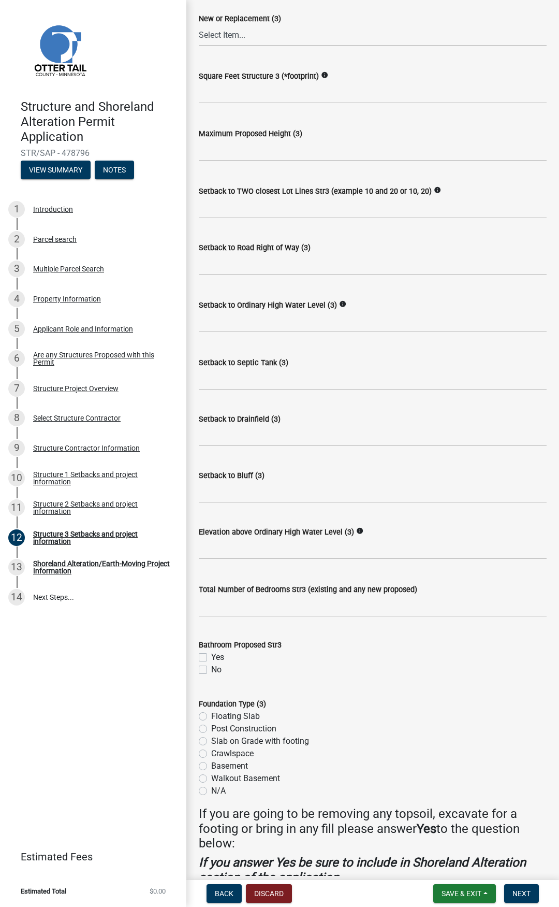
scroll to position [600, 0]
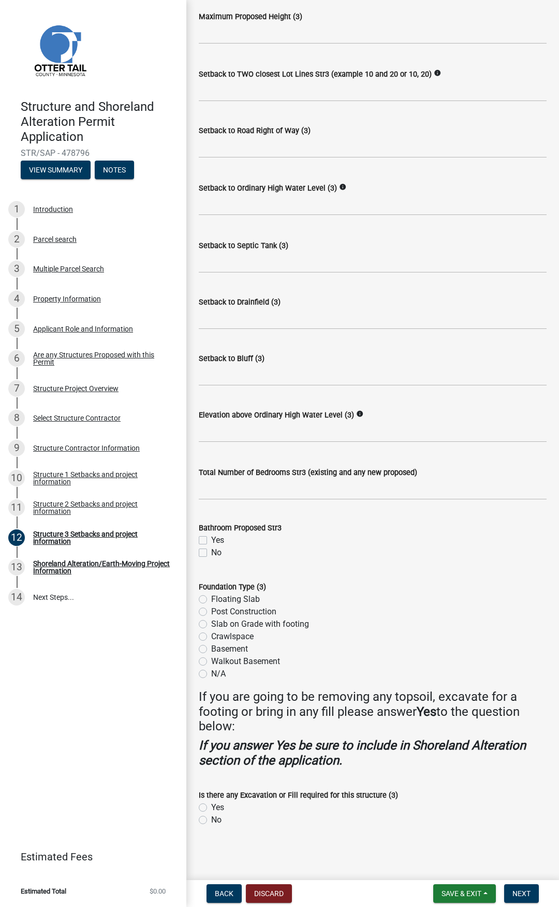
drag, startPoint x: 483, startPoint y: 629, endPoint x: 489, endPoint y: 652, distance: 24.0
drag, startPoint x: 489, startPoint y: 652, endPoint x: 498, endPoint y: 611, distance: 41.9
click at [498, 611] on div "Post Construction" at bounding box center [373, 612] width 348 height 12
click at [515, 892] on span "Next" at bounding box center [522, 893] width 18 height 8
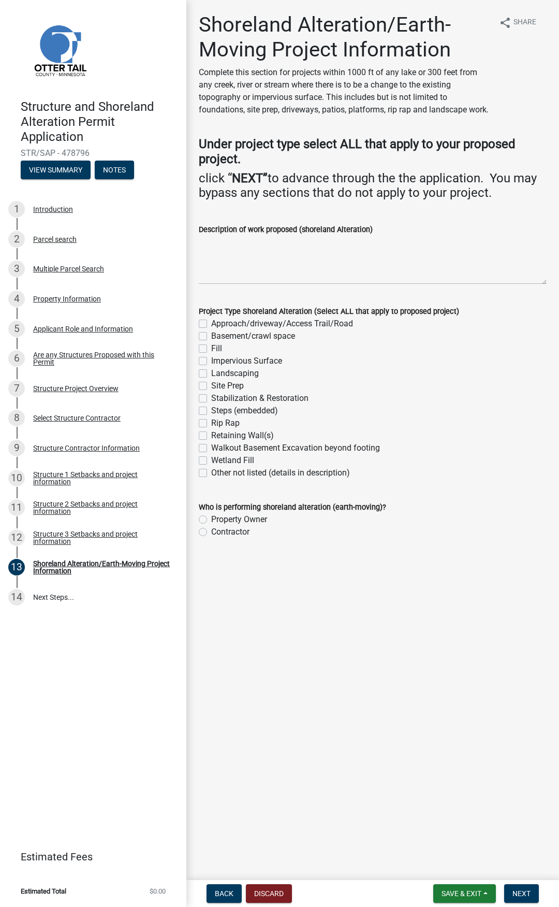
click at [211, 473] on label "Other not listed (details in description)" at bounding box center [280, 473] width 139 height 12
click at [211, 473] on input "Other not listed (details in description)" at bounding box center [214, 470] width 7 height 7
checkbox input "true"
checkbox input "false"
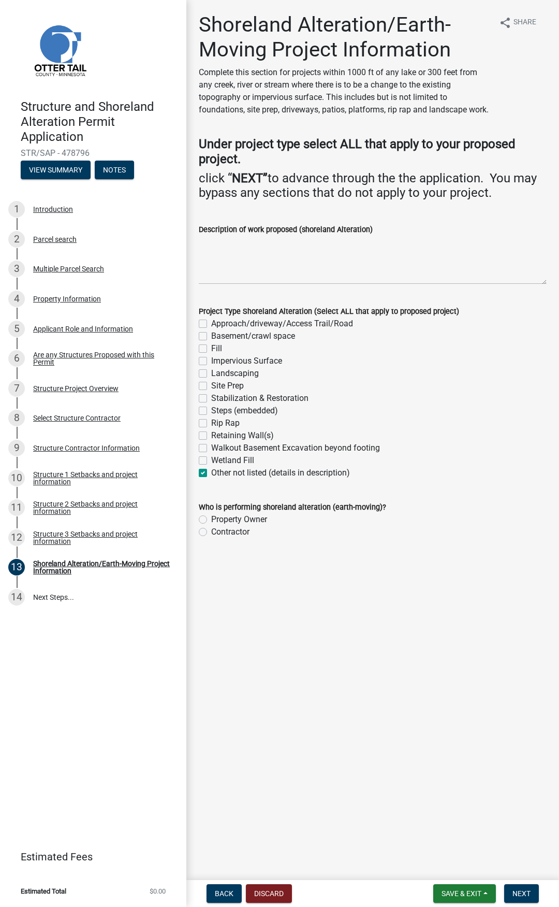
checkbox input "false"
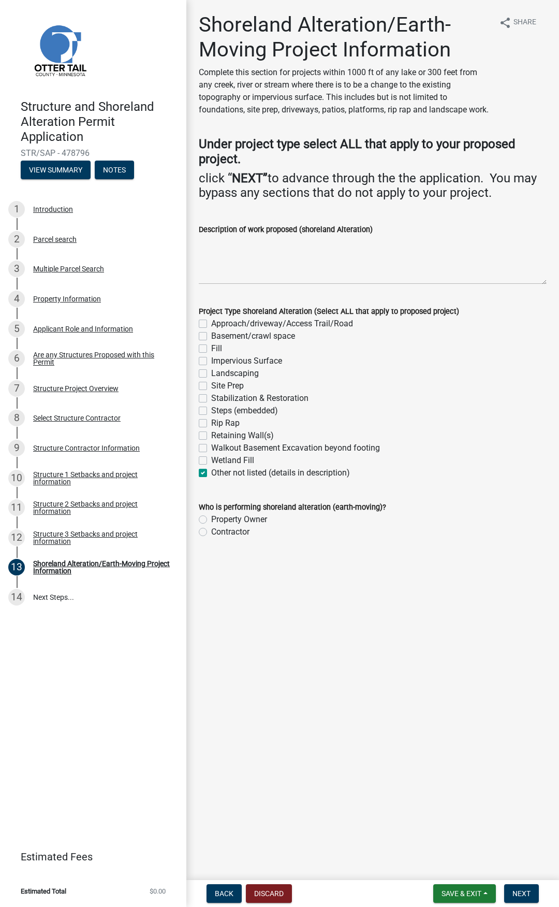
checkbox input "false"
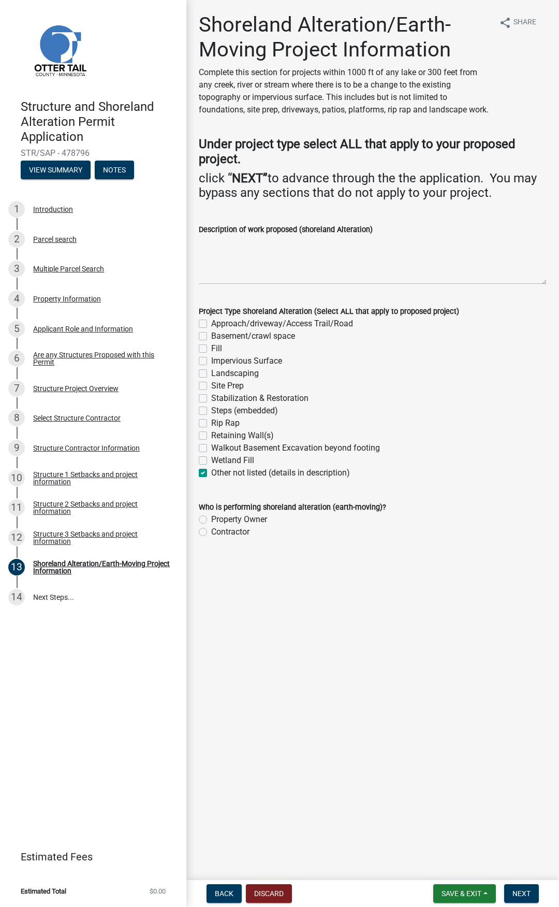
checkbox input "true"
click at [225, 279] on textarea "Description of work proposed (shoreland Alteration)" at bounding box center [373, 260] width 348 height 49
type textarea "Basketball Court"
click at [211, 533] on label "Contractor" at bounding box center [230, 532] width 38 height 12
click at [211, 533] on input "Contractor" at bounding box center [214, 529] width 7 height 7
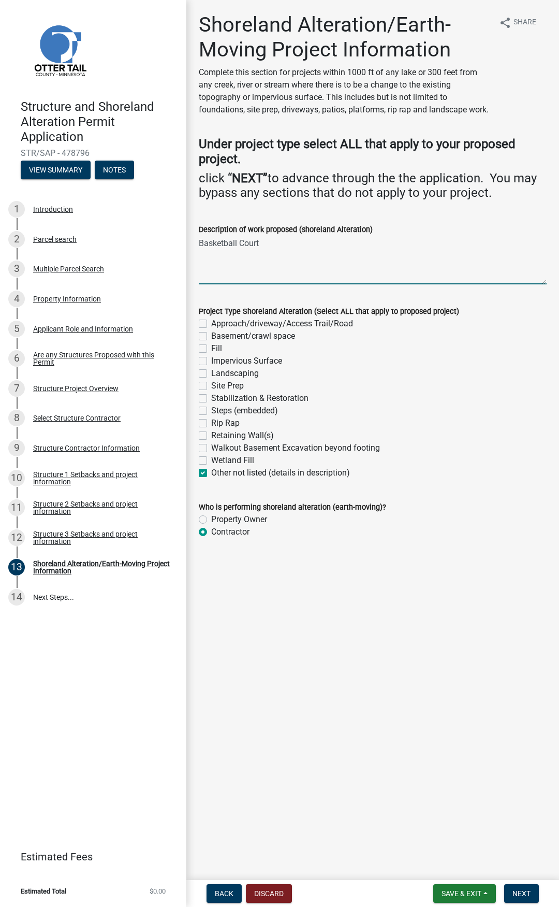
radio input "true"
click at [518, 895] on span "Next" at bounding box center [522, 893] width 18 height 8
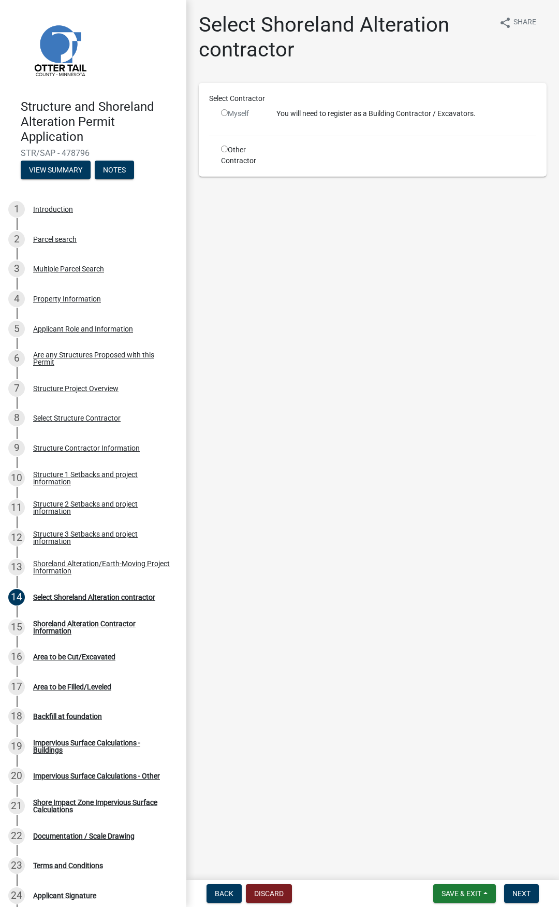
click at [225, 109] on input "radio" at bounding box center [224, 112] width 7 height 7
click at [225, 110] on input "radio" at bounding box center [224, 112] width 7 height 7
radio input "false"
click at [224, 145] on div "Other Contractor" at bounding box center [240, 156] width 55 height 22
click at [220, 147] on div "Other Contractor" at bounding box center [240, 156] width 55 height 22
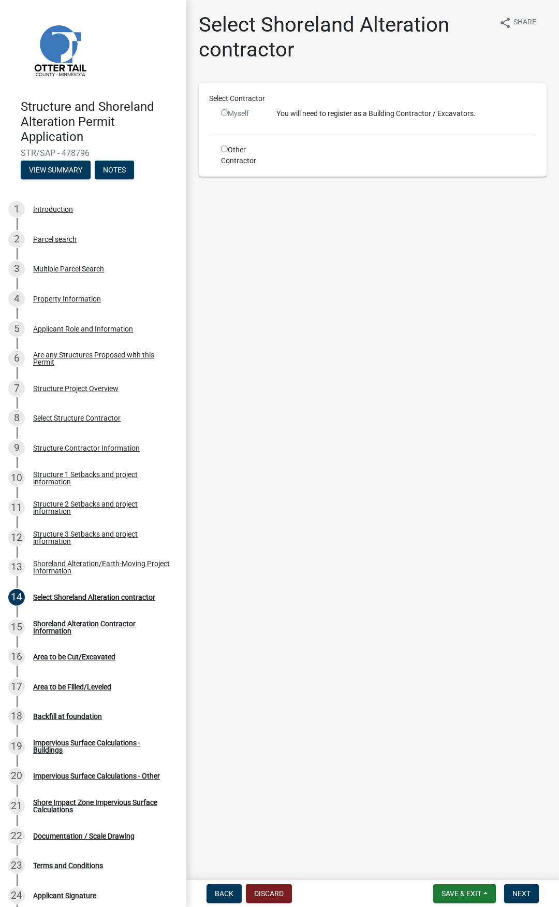
click at [224, 149] on input "radio" at bounding box center [224, 149] width 7 height 7
radio input "true"
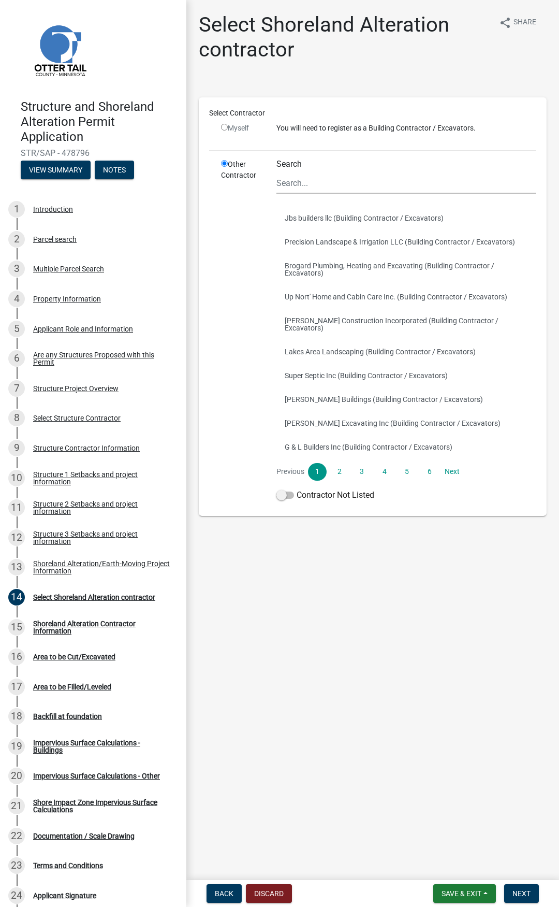
click at [223, 129] on input "radio" at bounding box center [224, 127] width 7 height 7
radio input "false"
radio input "true"
click at [225, 127] on input "radio" at bounding box center [224, 127] width 7 height 7
radio input "false"
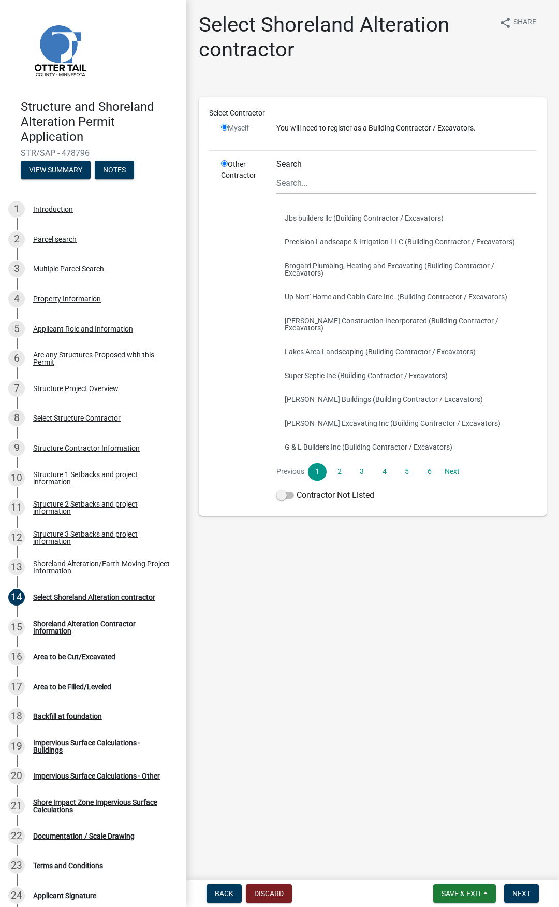
radio input "true"
click at [225, 127] on input "radio" at bounding box center [224, 127] width 7 height 7
radio input "false"
radio input "true"
click at [289, 185] on input "Search" at bounding box center [407, 182] width 260 height 21
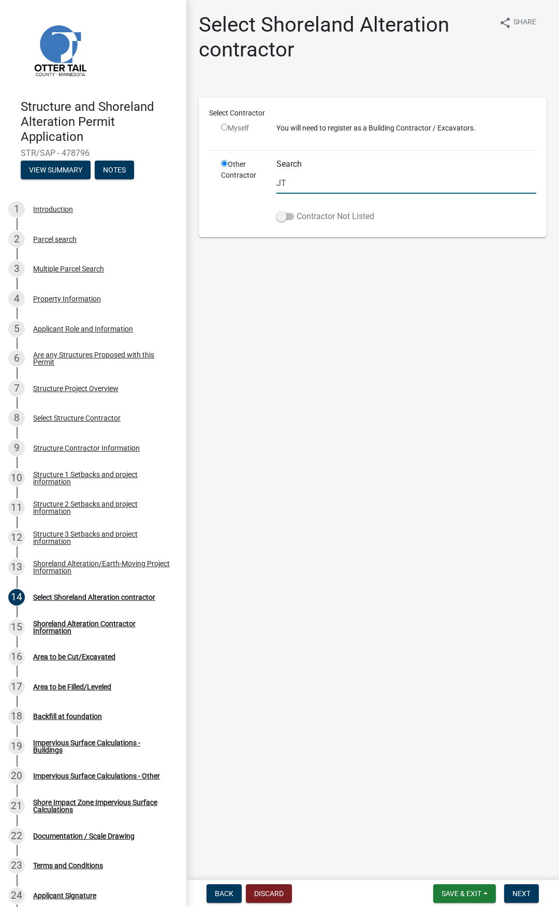
type input "JT Lawn Services & Landscaping"
click at [282, 220] on span at bounding box center [286, 216] width 18 height 7
click at [297, 210] on input "Contractor Not Listed" at bounding box center [297, 210] width 0 height 0
click at [523, 897] on span "Next" at bounding box center [522, 893] width 18 height 8
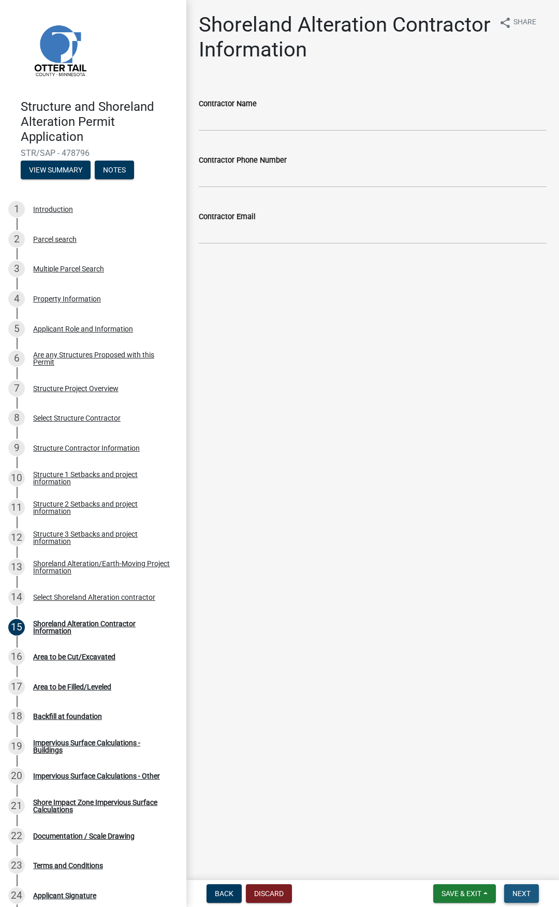
click at [524, 894] on span "Next" at bounding box center [522, 893] width 18 height 8
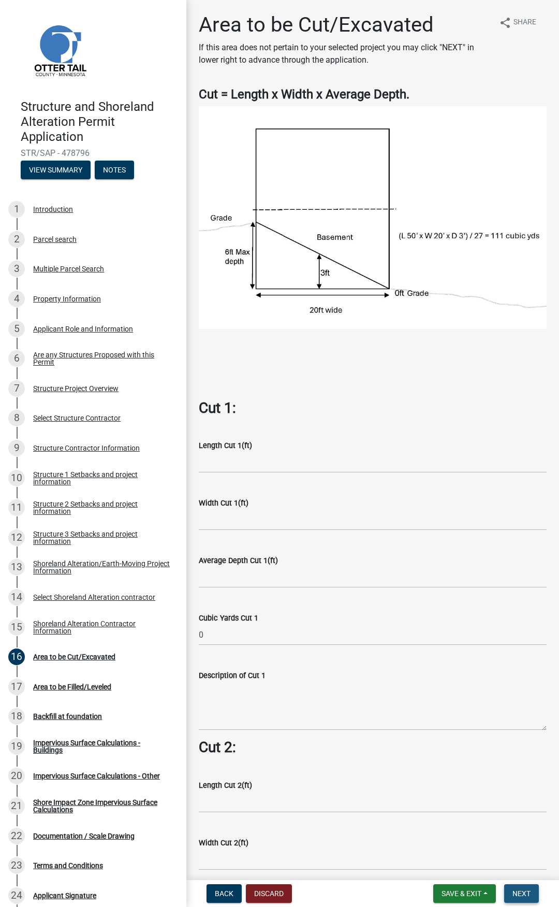
click at [524, 894] on span "Next" at bounding box center [522, 893] width 18 height 8
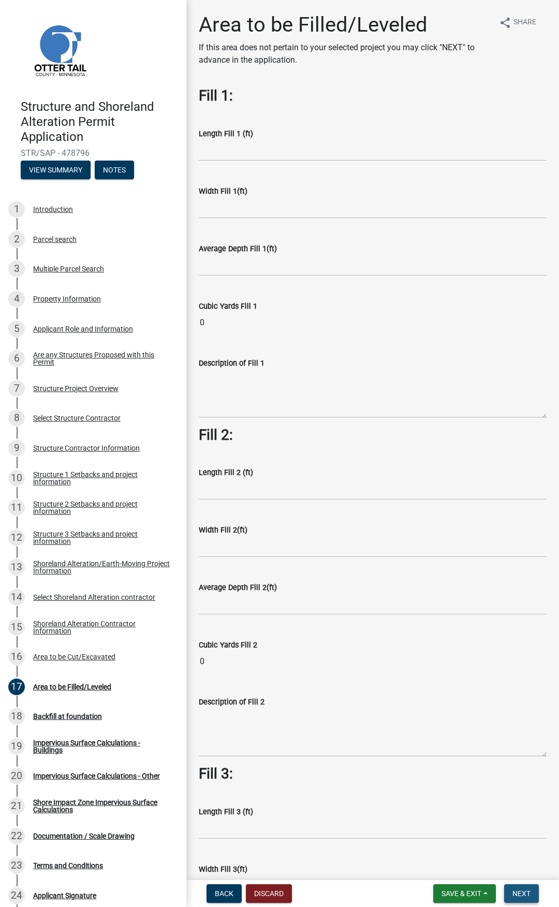
click at [524, 890] on span "Next" at bounding box center [522, 893] width 18 height 8
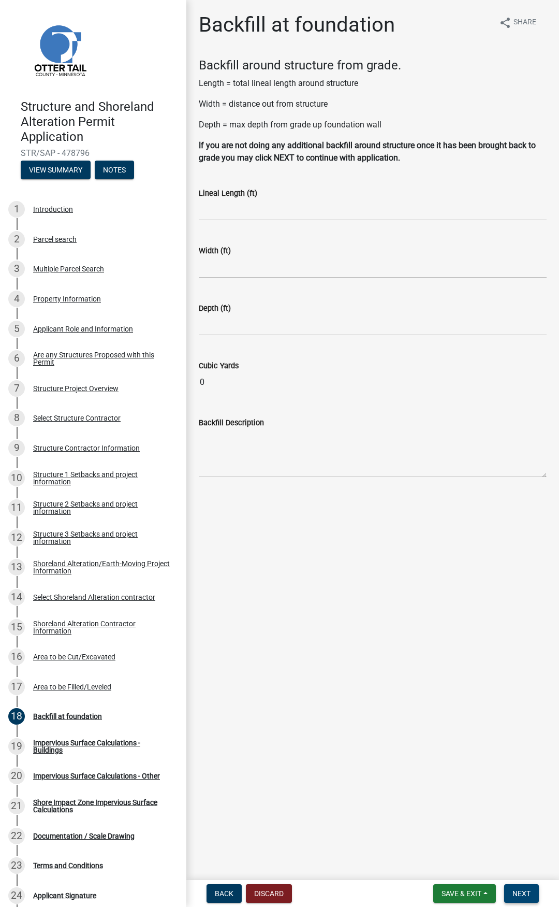
click at [524, 890] on span "Next" at bounding box center [522, 893] width 18 height 8
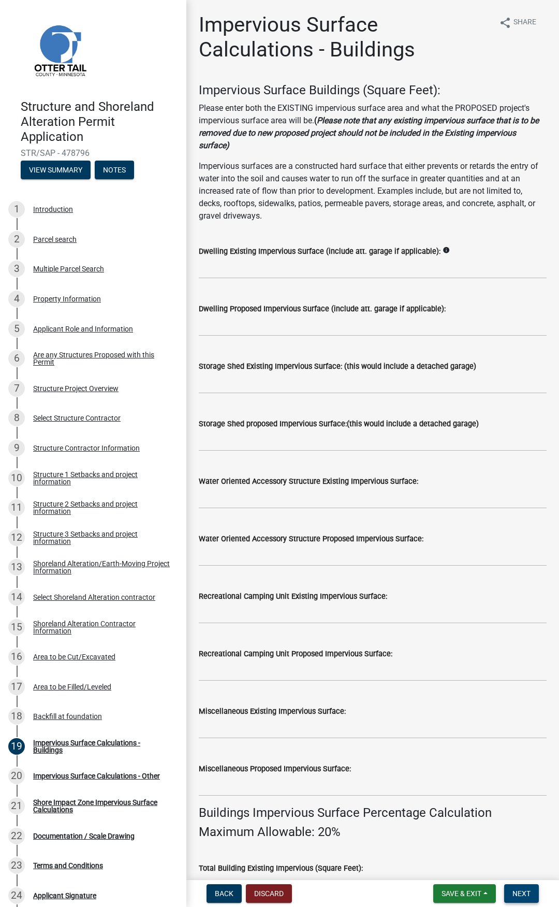
click at [523, 890] on span "Next" at bounding box center [522, 893] width 18 height 8
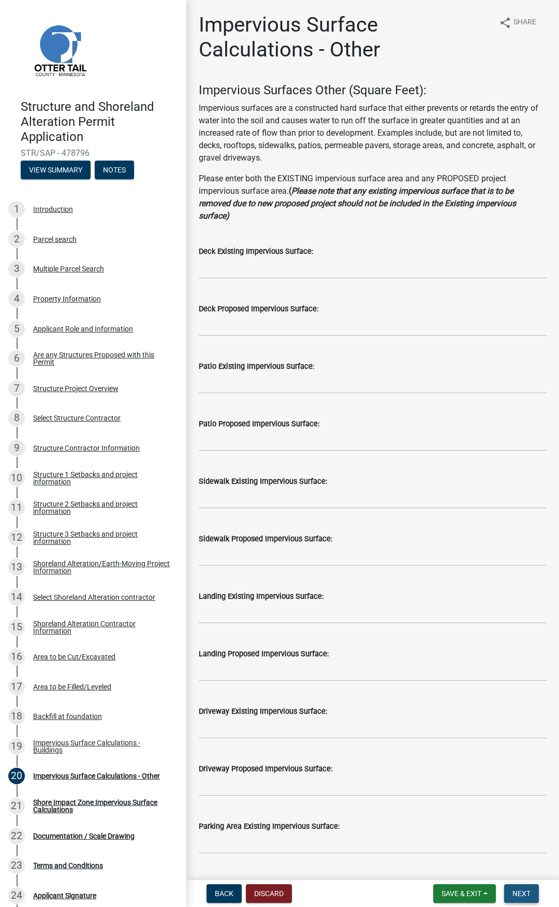
click at [523, 890] on span "Next" at bounding box center [522, 893] width 18 height 8
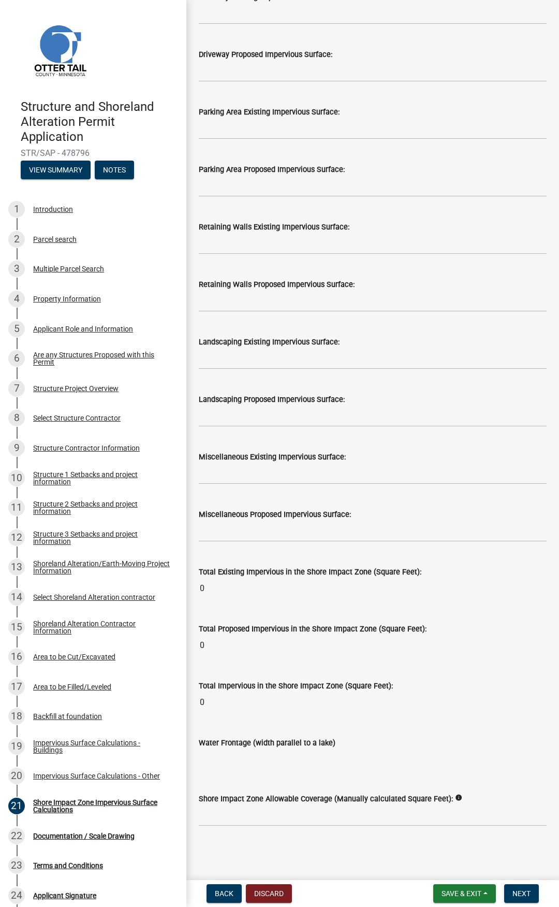
scroll to position [889, 0]
click at [527, 891] on span "Next" at bounding box center [522, 893] width 18 height 8
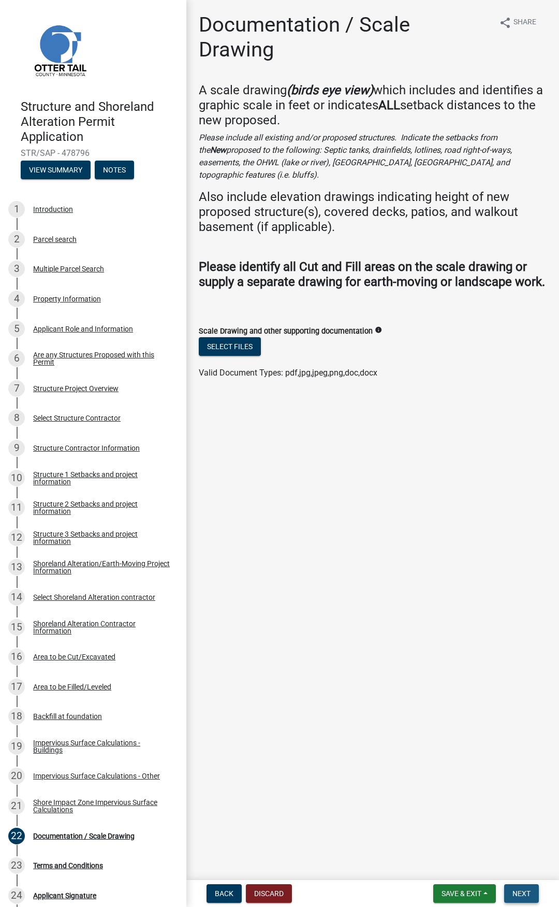
click at [526, 896] on span "Next" at bounding box center [522, 893] width 18 height 8
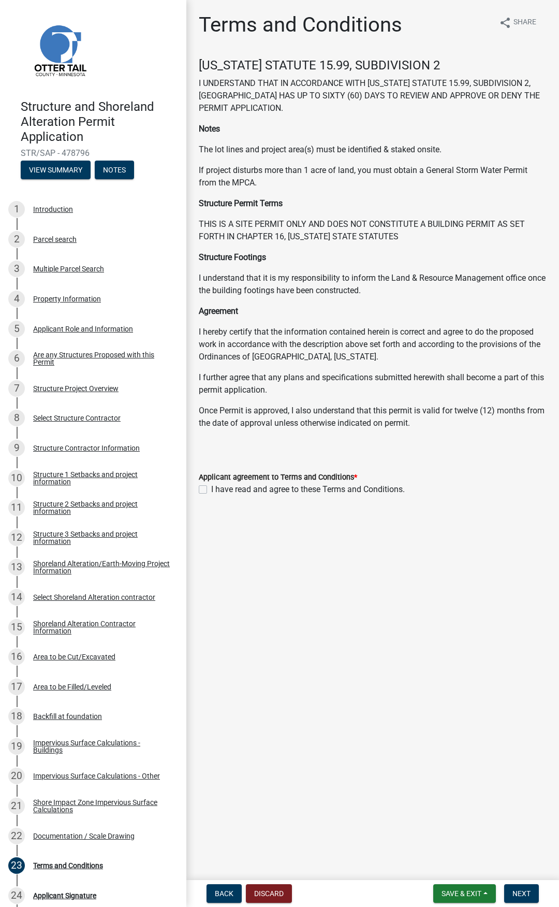
click at [211, 490] on label "I have read and agree to these Terms and Conditions." at bounding box center [308, 489] width 194 height 12
click at [211, 490] on input "I have read and agree to these Terms and Conditions." at bounding box center [214, 486] width 7 height 7
checkbox input "true"
click at [524, 890] on span "Next" at bounding box center [522, 893] width 18 height 8
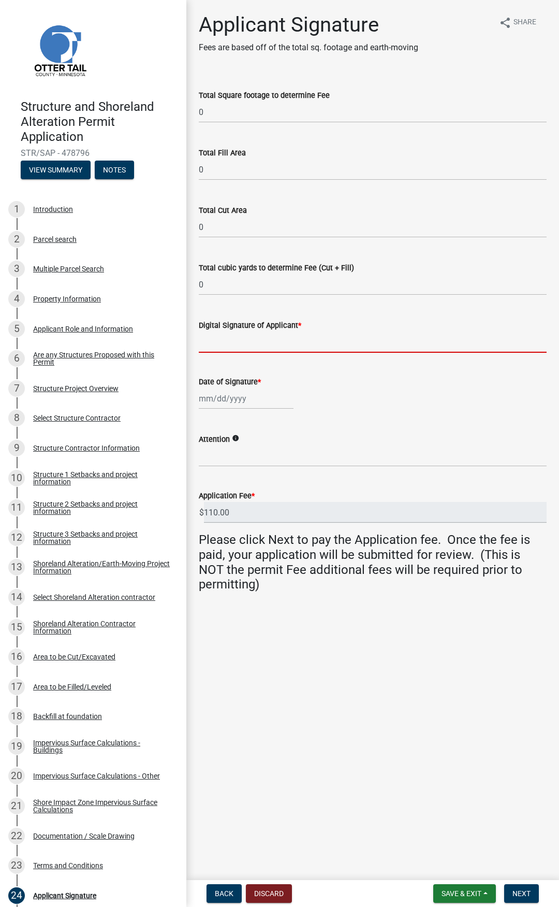
click at [236, 348] on input "Digital Signature of Applicant *" at bounding box center [373, 342] width 348 height 21
type input "Bradley D. Mongeau"
click at [237, 401] on div at bounding box center [246, 398] width 95 height 21
select select "9"
select select "2025"
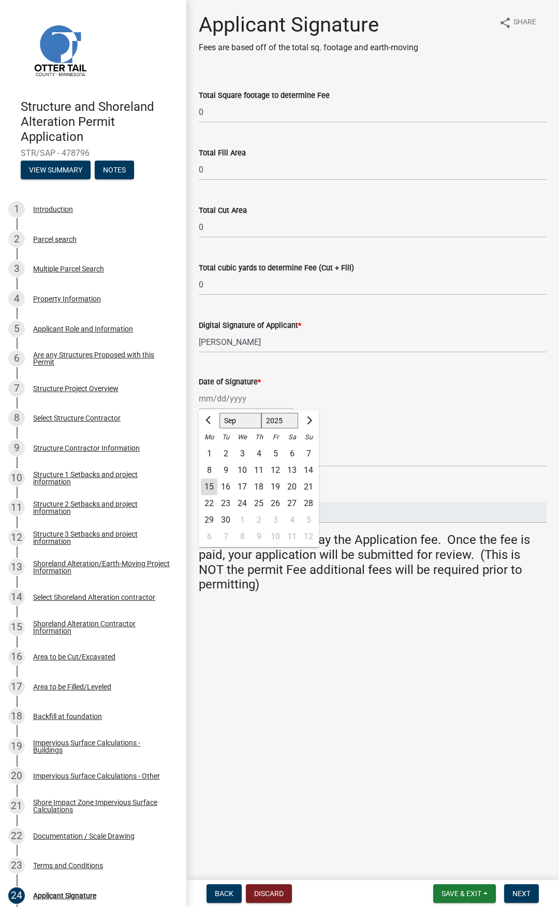
click at [208, 485] on div "15" at bounding box center [209, 487] width 17 height 17
type input "09/15/2025"
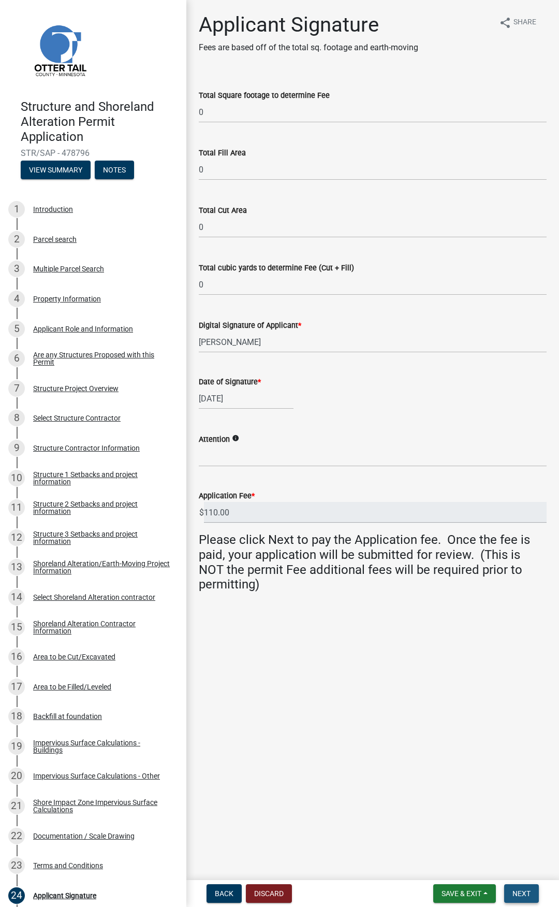
click at [530, 893] on span "Next" at bounding box center [522, 893] width 18 height 8
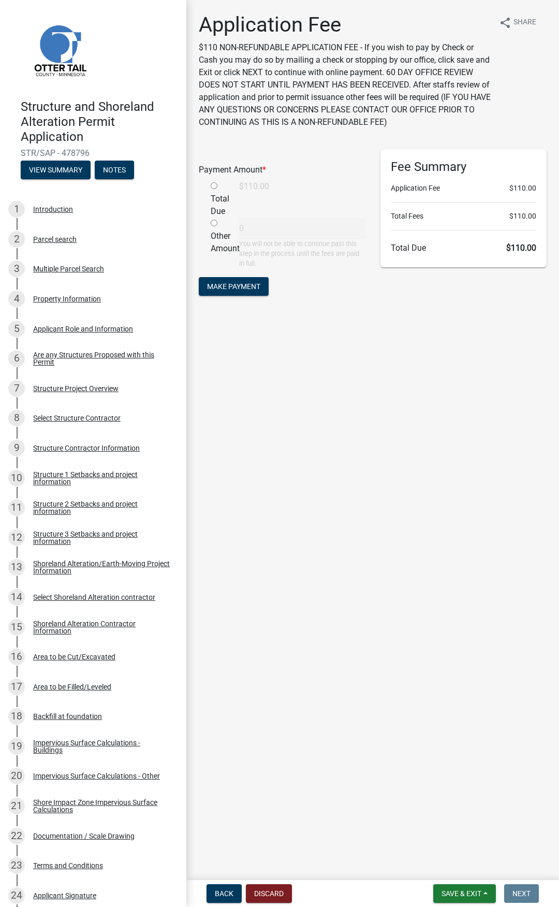
click at [212, 186] on input "radio" at bounding box center [214, 185] width 7 height 7
radio input "true"
type input "110"
click at [241, 285] on span "Make Payment" at bounding box center [233, 286] width 53 height 8
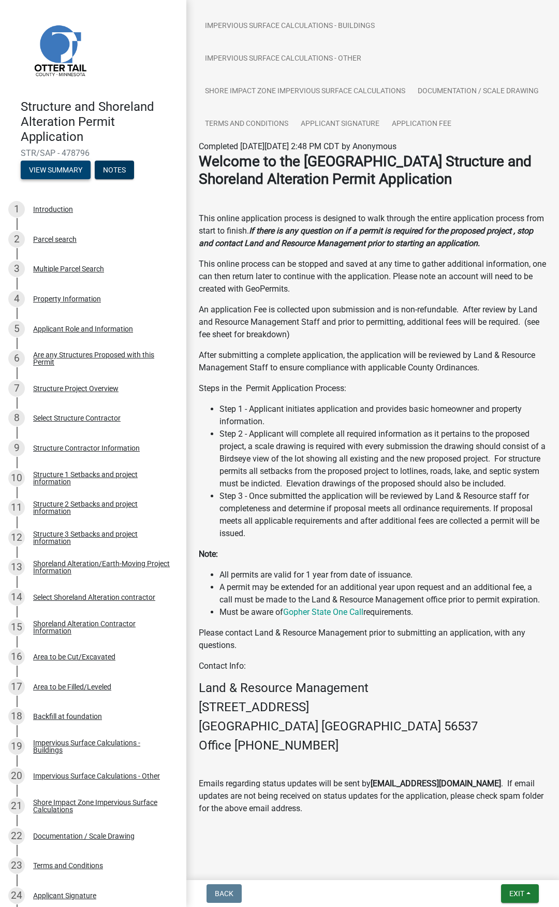
click at [67, 169] on button "View Summary" at bounding box center [56, 170] width 70 height 19
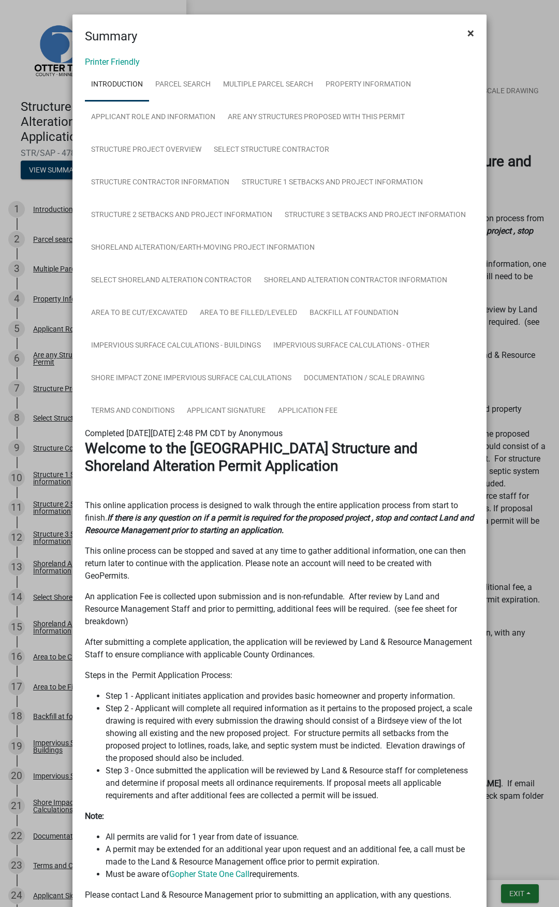
click at [469, 34] on span "×" at bounding box center [471, 33] width 7 height 15
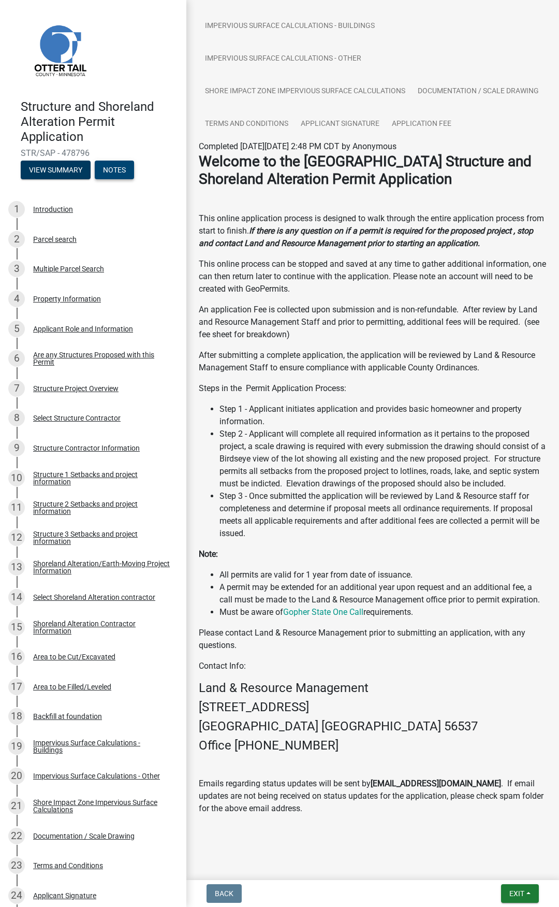
click at [116, 170] on button "Notes" at bounding box center [114, 170] width 39 height 19
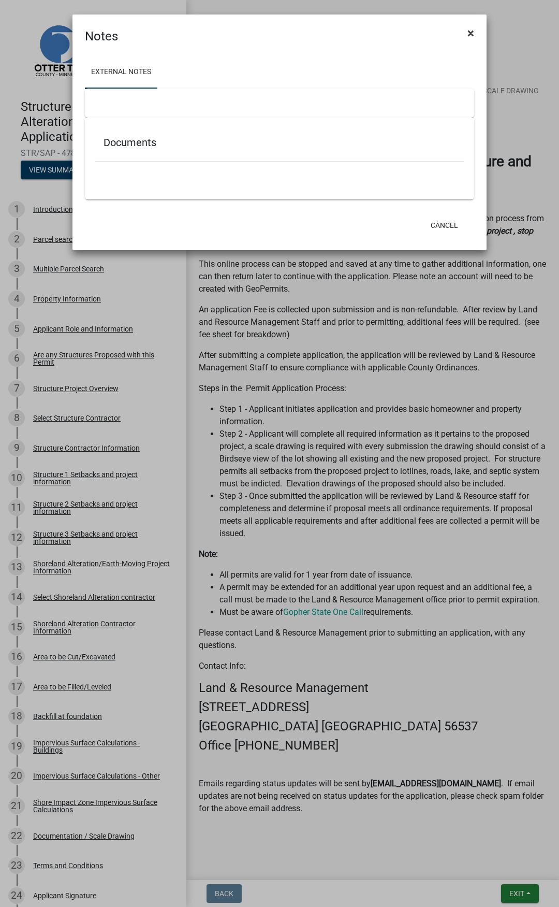
click at [469, 30] on span "×" at bounding box center [471, 33] width 7 height 15
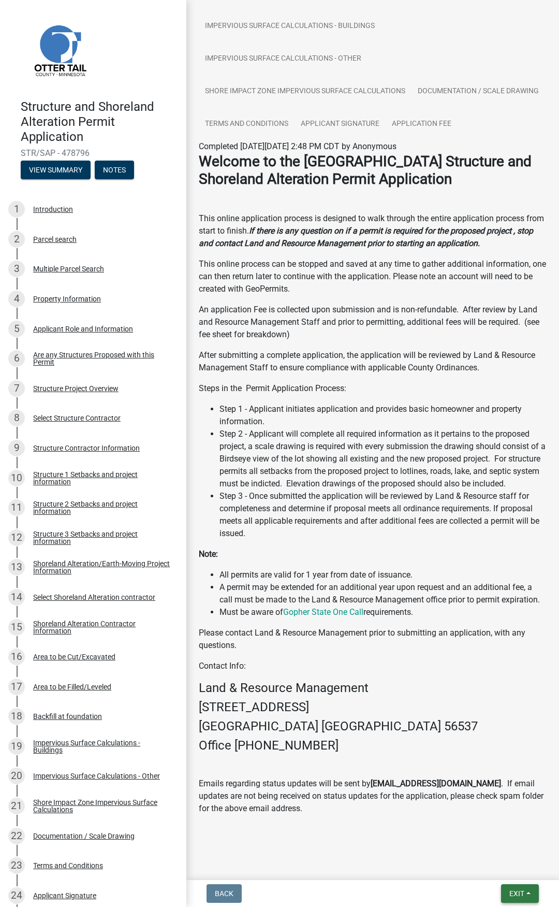
click at [525, 896] on button "Exit" at bounding box center [520, 893] width 38 height 19
click at [496, 871] on button "Save & Exit" at bounding box center [497, 866] width 83 height 25
